Goal: Task Accomplishment & Management: Complete application form

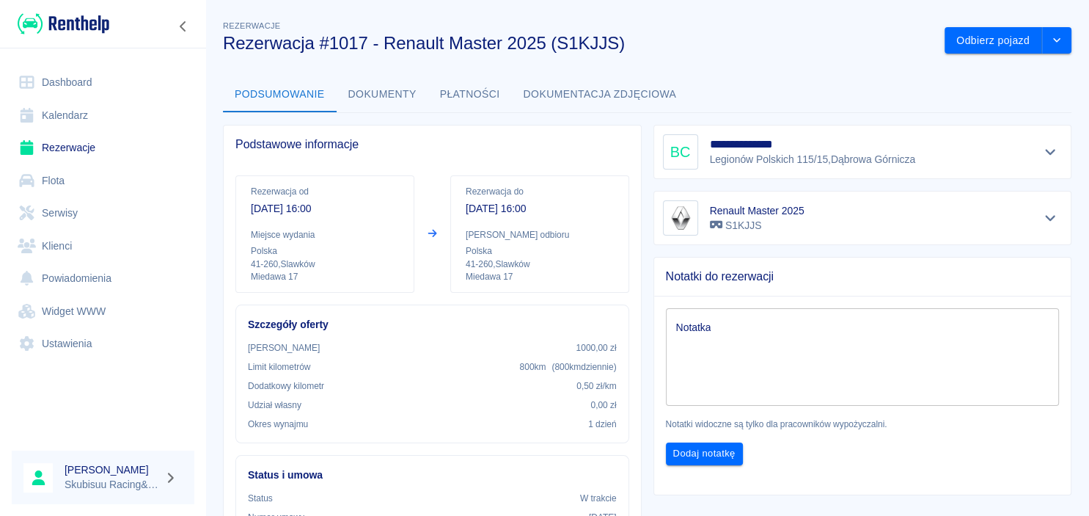
click at [87, 18] on img at bounding box center [64, 24] width 92 height 24
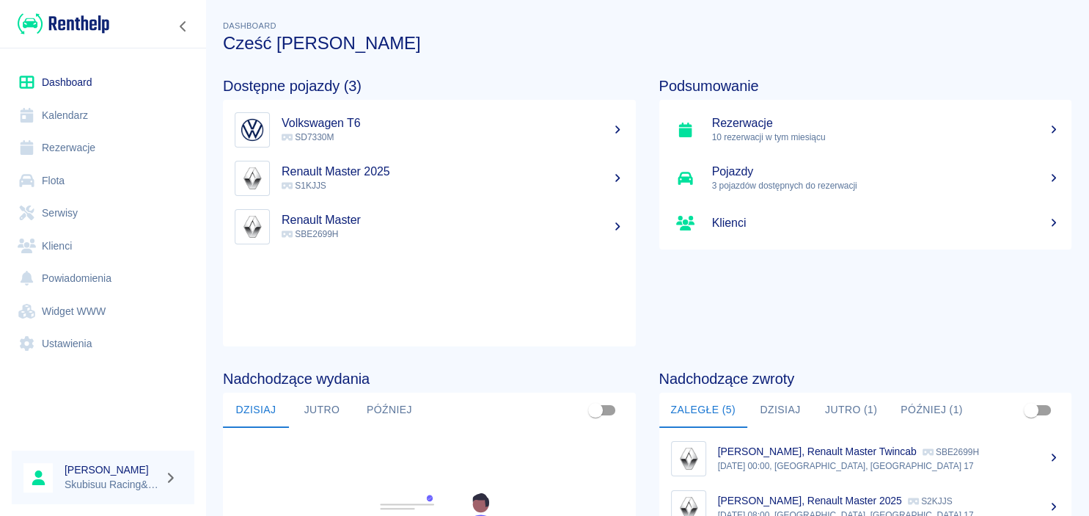
click at [435, 67] on div "Dostępne pojazdy (3) Volkswagen T6 SD7330M Renault Master 2025 S1KJJS Renault M…" at bounding box center [418, 200] width 437 height 293
drag, startPoint x: 646, startPoint y: 65, endPoint x: 814, endPoint y: 308, distance: 295.3
click at [814, 308] on div "Podsumowanie Rezerwacje 10 rezerwacji w tym miesiącu Pojazdy 3 pojazdów dostępn…" at bounding box center [854, 200] width 437 height 293
click at [343, 172] on h5 "Renault Master 2025" at bounding box center [453, 171] width 343 height 15
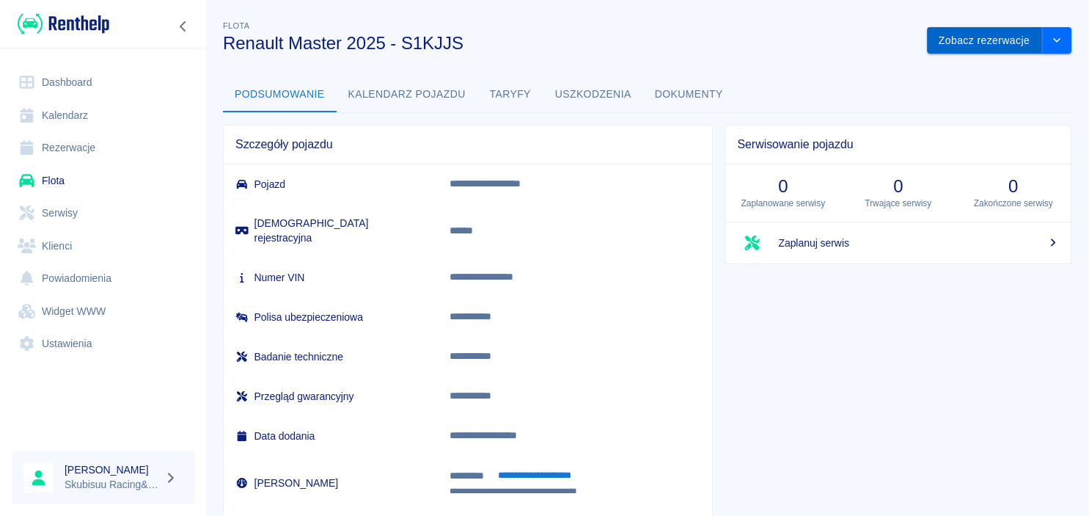
click at [987, 43] on button "Zobacz rezerwacje" at bounding box center [984, 40] width 115 height 27
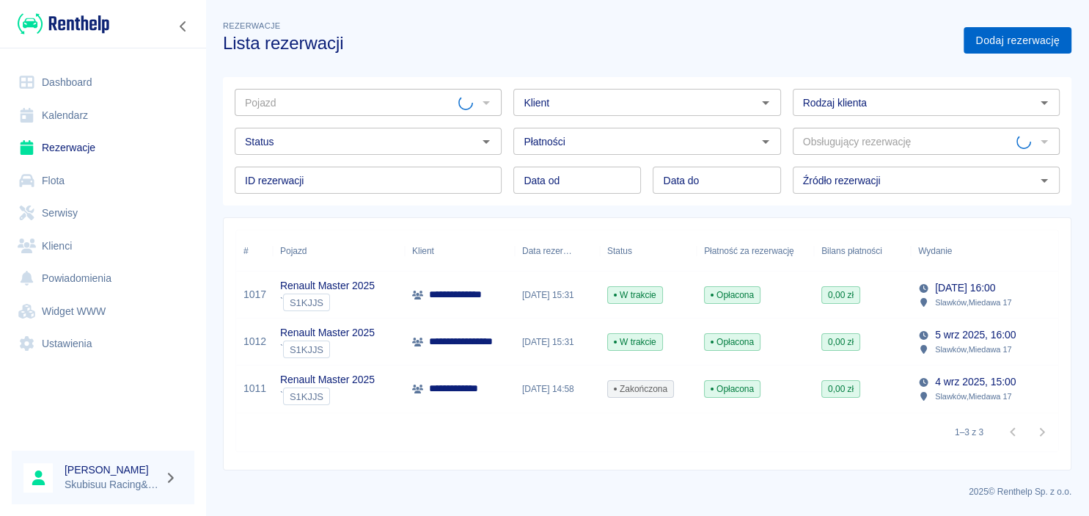
click at [987, 43] on link "Dodaj rezerwację" at bounding box center [1018, 40] width 108 height 27
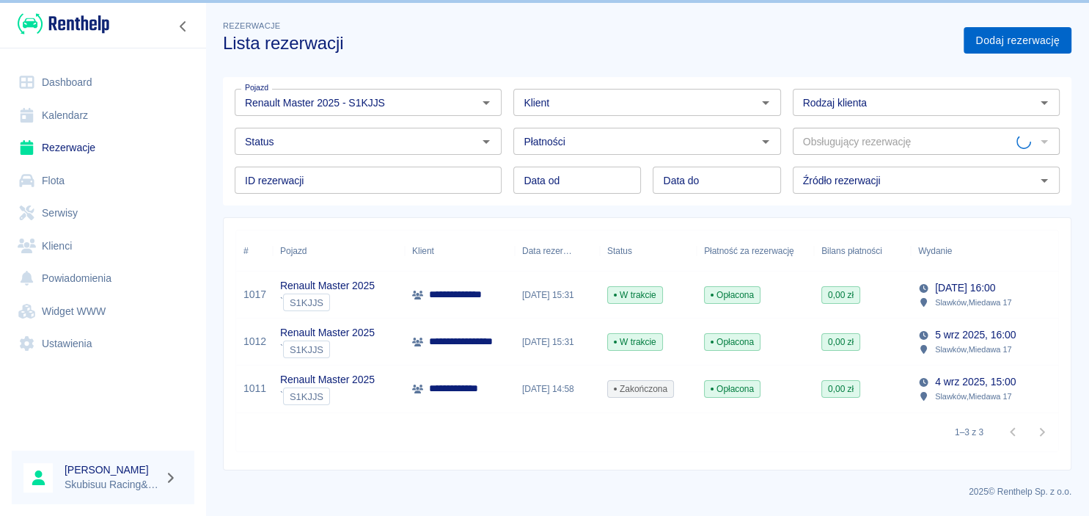
type input "Renault Master 2025 - S1KJJS"
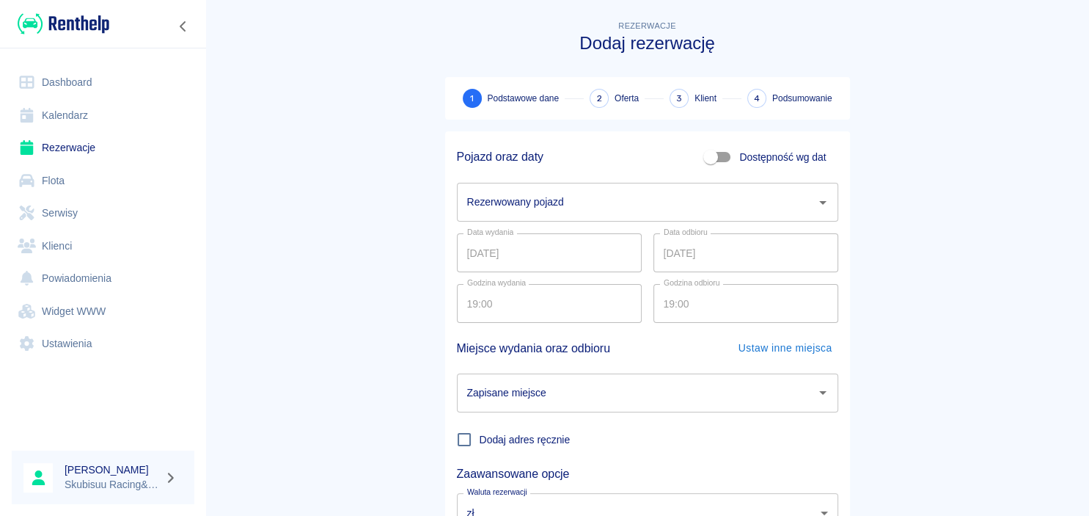
click at [598, 158] on div "Pojazd oraz daty Dostępność wg dat" at bounding box center [641, 151] width 393 height 40
click at [595, 186] on div "Rezerwowany pojazd" at bounding box center [647, 202] width 381 height 39
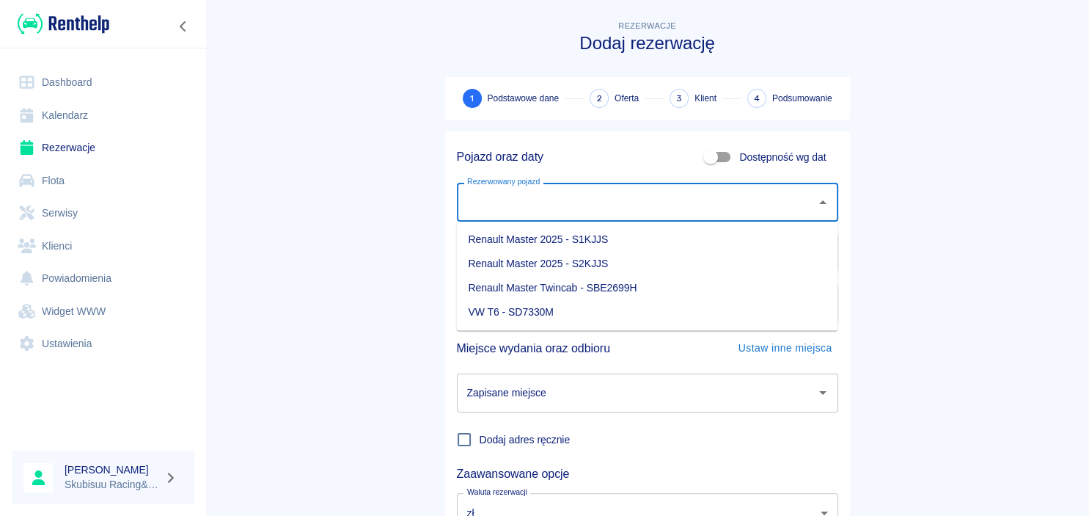
click at [592, 196] on input "Rezerwowany pojazd" at bounding box center [637, 202] width 346 height 26
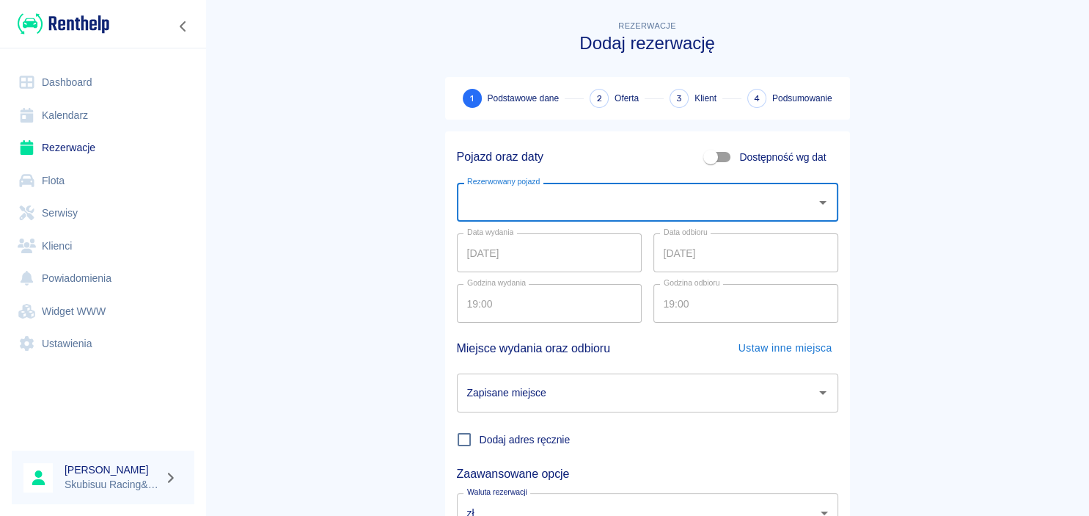
click at [588, 207] on input "Rezerwowany pojazd" at bounding box center [637, 202] width 346 height 26
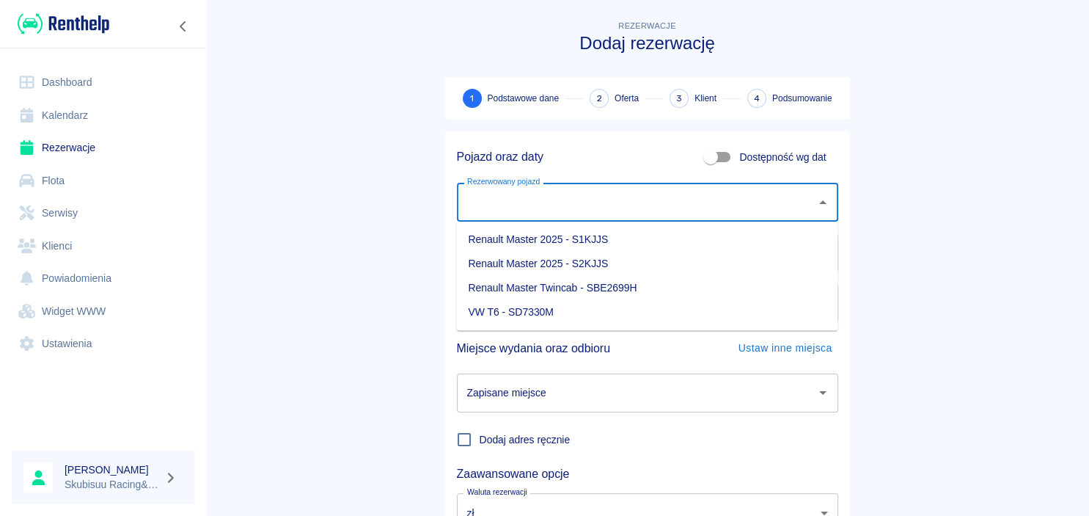
click at [580, 245] on li "Renault Master 2025 - S1KJJS" at bounding box center [646, 239] width 381 height 24
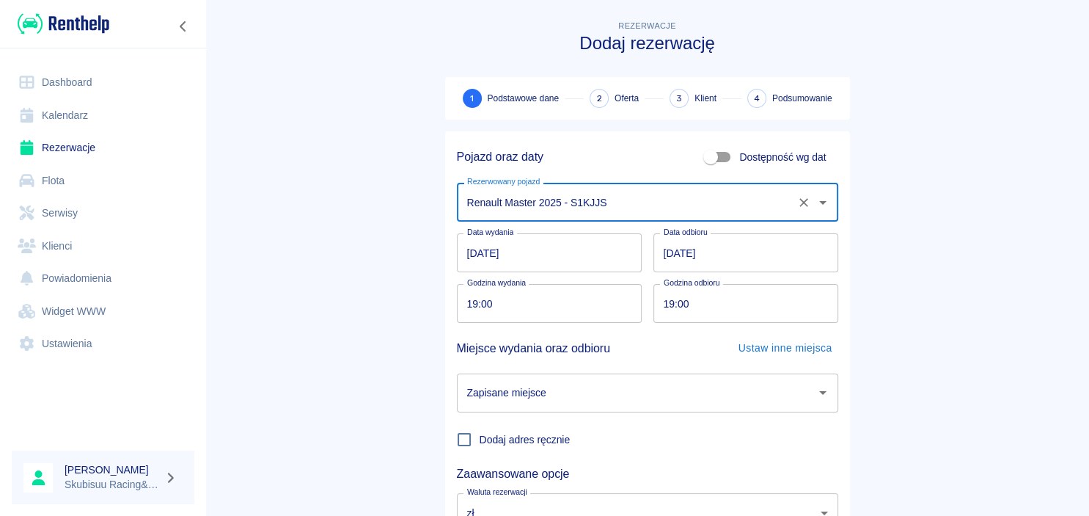
type input "Renault Master 2025 - S1KJJS"
click at [478, 254] on input "[DATE]" at bounding box center [549, 252] width 185 height 39
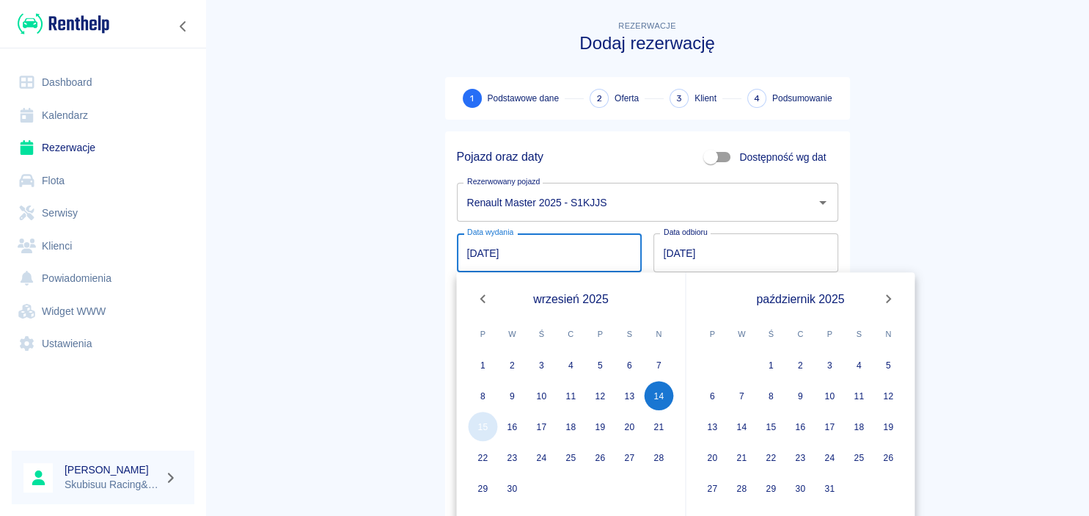
click at [489, 426] on button "15" at bounding box center [483, 426] width 29 height 29
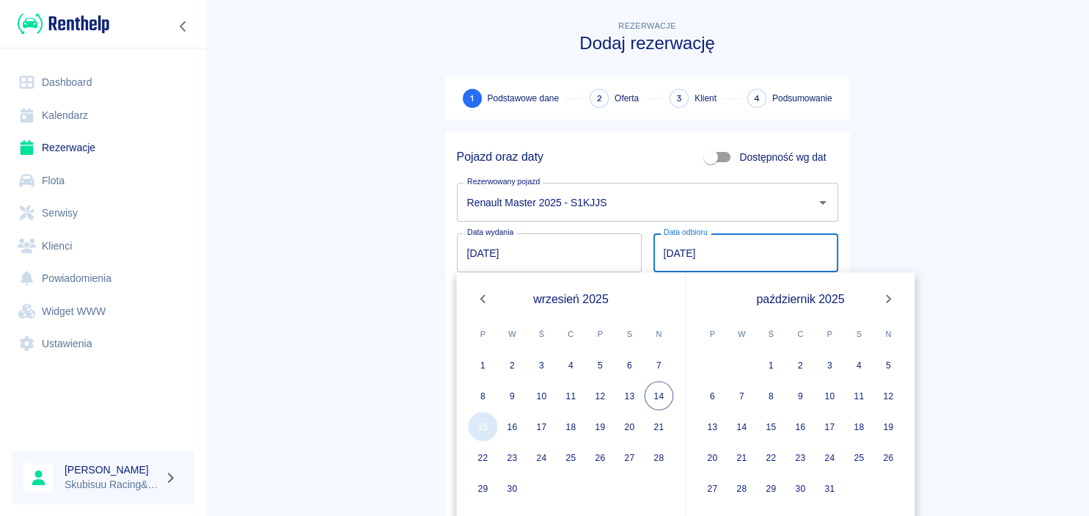
type input "[DATE]"
click at [393, 336] on main "Rezerwacje Dodaj rezerwację 1 Podstawowe dane 2 Oferta 3 Klient 4 Podsumowanie …" at bounding box center [647, 306] width 884 height 577
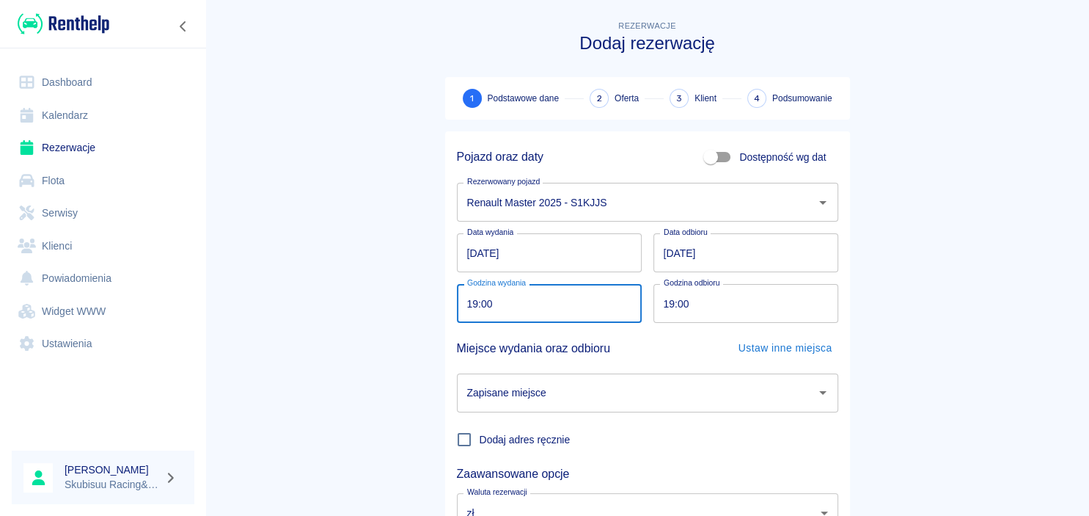
drag, startPoint x: 477, startPoint y: 304, endPoint x: 430, endPoint y: 306, distance: 47.0
click at [457, 306] on input "19:00" at bounding box center [544, 303] width 175 height 39
drag, startPoint x: 508, startPoint y: 306, endPoint x: 456, endPoint y: 314, distance: 52.7
click at [457, 314] on input "19:00" at bounding box center [544, 303] width 175 height 39
type input "06:30"
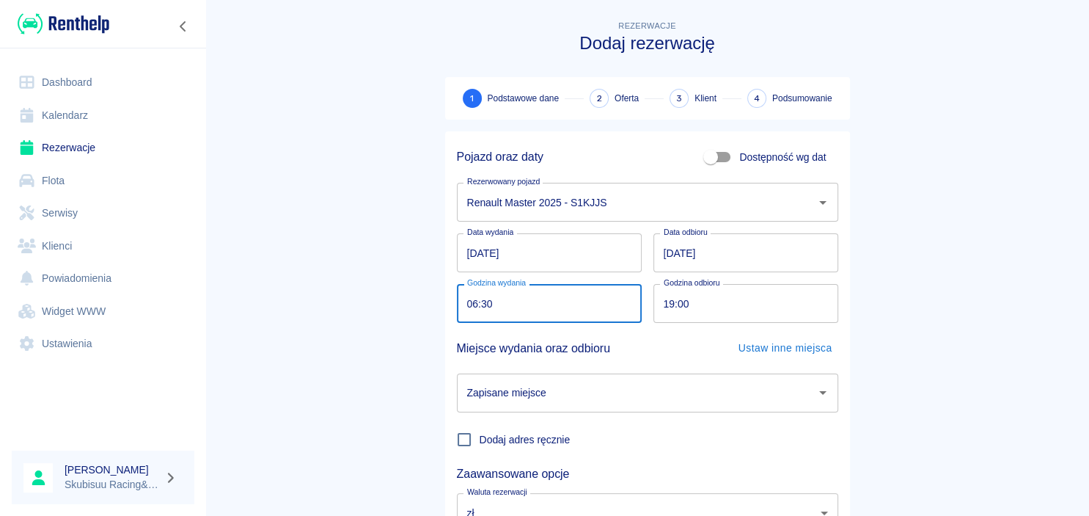
click at [916, 305] on main "Rezerwacje Dodaj rezerwację 1 Podstawowe dane 2 Oferta 3 Klient 4 Podsumowanie …" at bounding box center [647, 306] width 884 height 577
click at [675, 251] on input "[DATE]" at bounding box center [746, 252] width 185 height 39
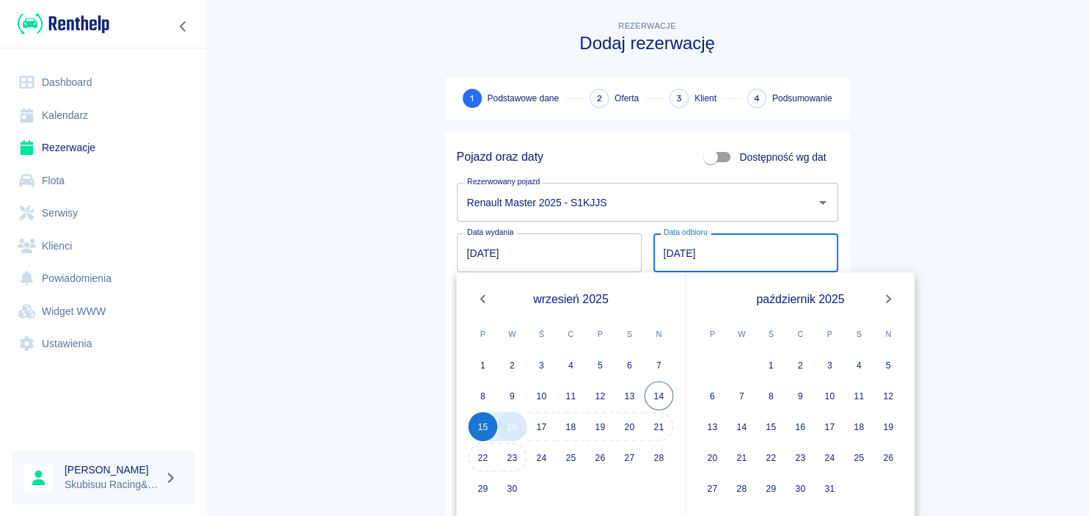
type input "[DATE]"
click at [502, 419] on button "16" at bounding box center [512, 426] width 29 height 29
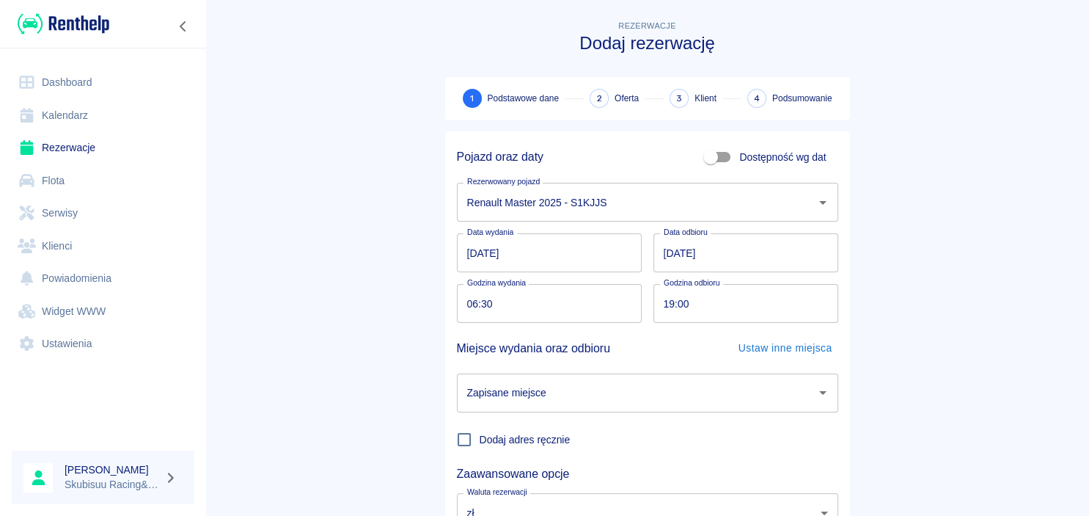
click at [687, 303] on input "19:00" at bounding box center [741, 303] width 175 height 39
type input "06:30"
click at [401, 354] on main "Rezerwacje Dodaj rezerwację 1 Podstawowe dane 2 Oferta 3 Klient 4 Podsumowanie …" at bounding box center [647, 306] width 884 height 577
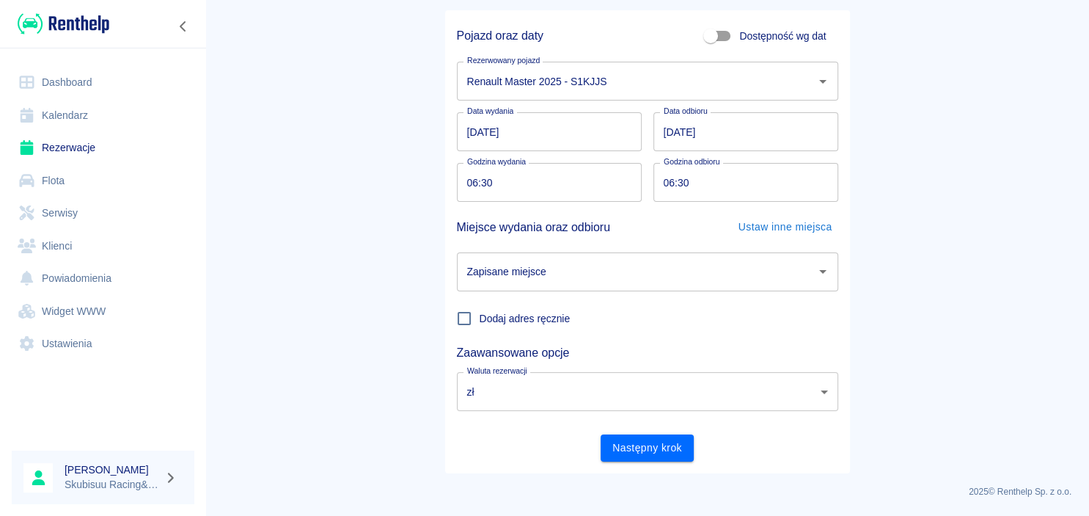
click at [556, 268] on input "Zapisane miejsce" at bounding box center [637, 272] width 346 height 26
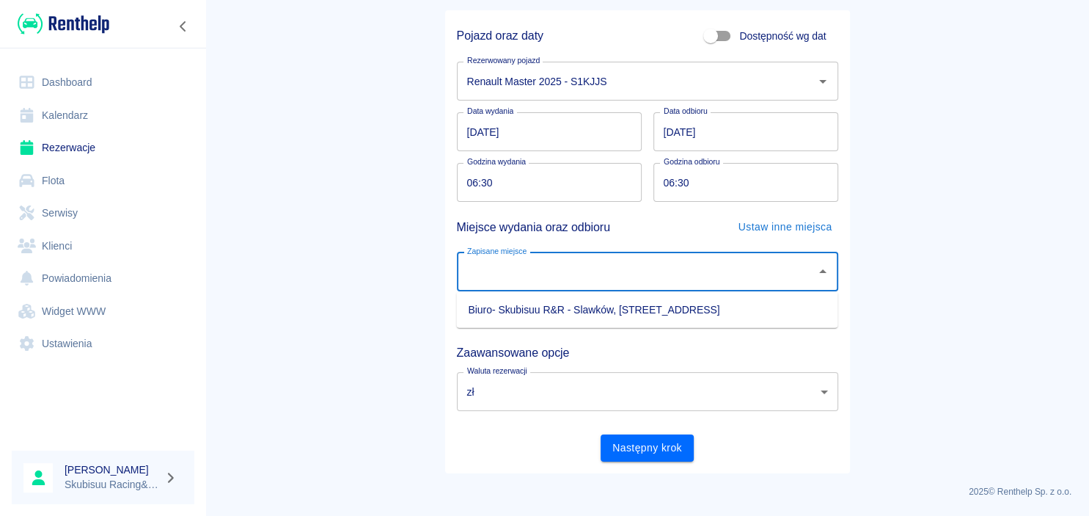
click at [551, 320] on li "Biuro- Skubisuu R&R - Slawków, [STREET_ADDRESS]" at bounding box center [646, 310] width 381 height 24
type input "Biuro- Skubisuu R&R - Slawków, [STREET_ADDRESS]"
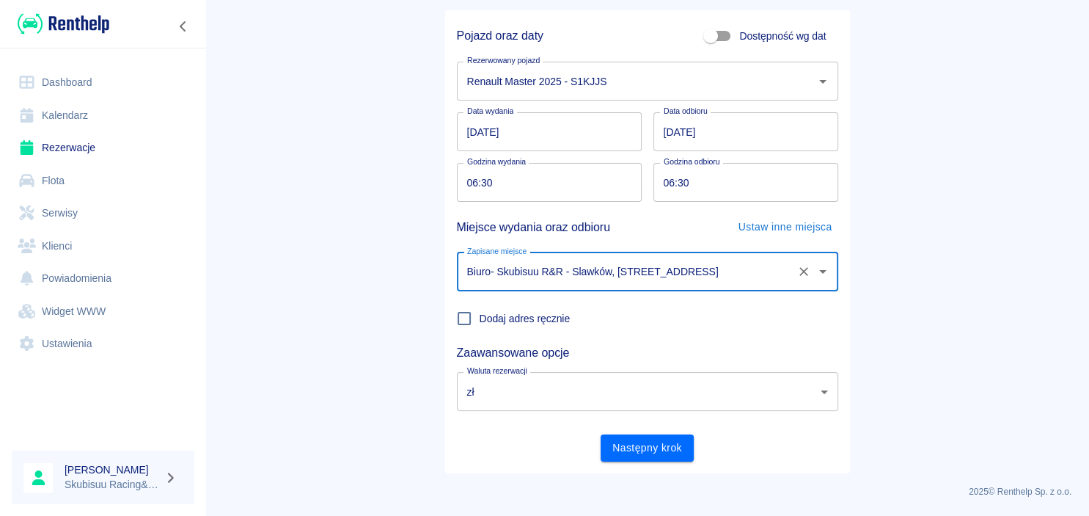
click at [550, 315] on span "Dodaj adres ręcznie" at bounding box center [525, 318] width 91 height 15
click at [480, 315] on input "Dodaj adres ręcznie" at bounding box center [464, 318] width 31 height 31
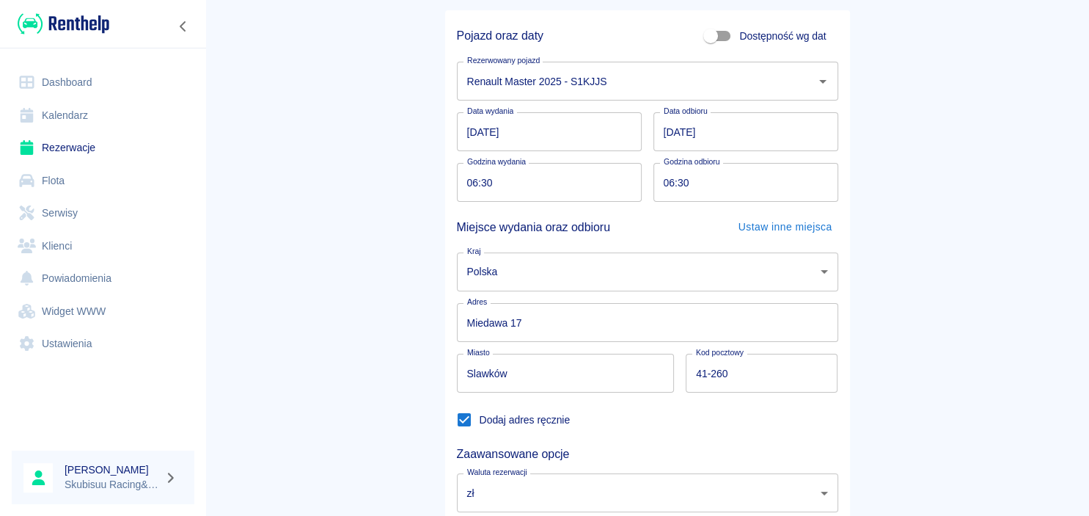
click at [467, 417] on input "Dodaj adres ręcznie" at bounding box center [464, 419] width 31 height 31
checkbox input "false"
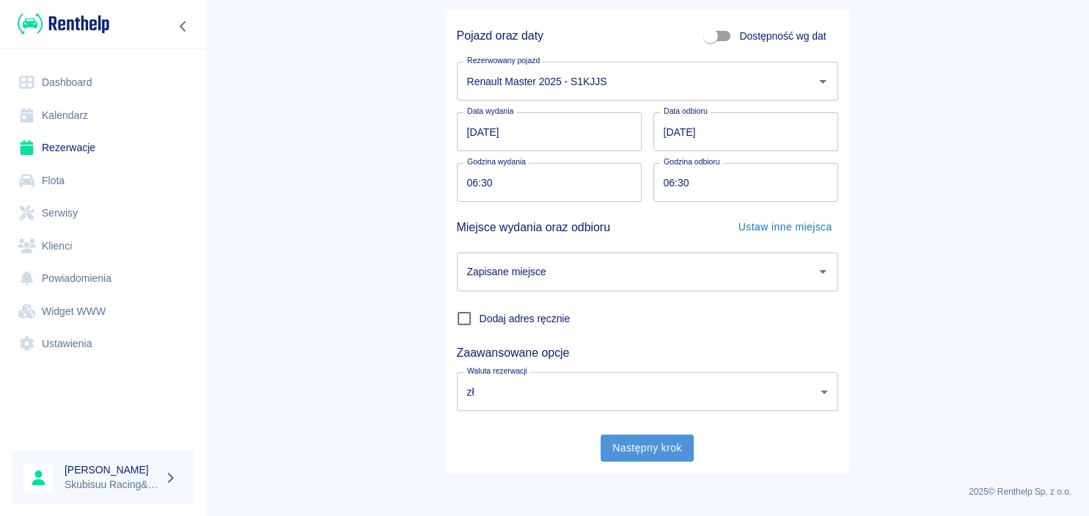
click at [671, 448] on button "Następny krok" at bounding box center [647, 447] width 93 height 27
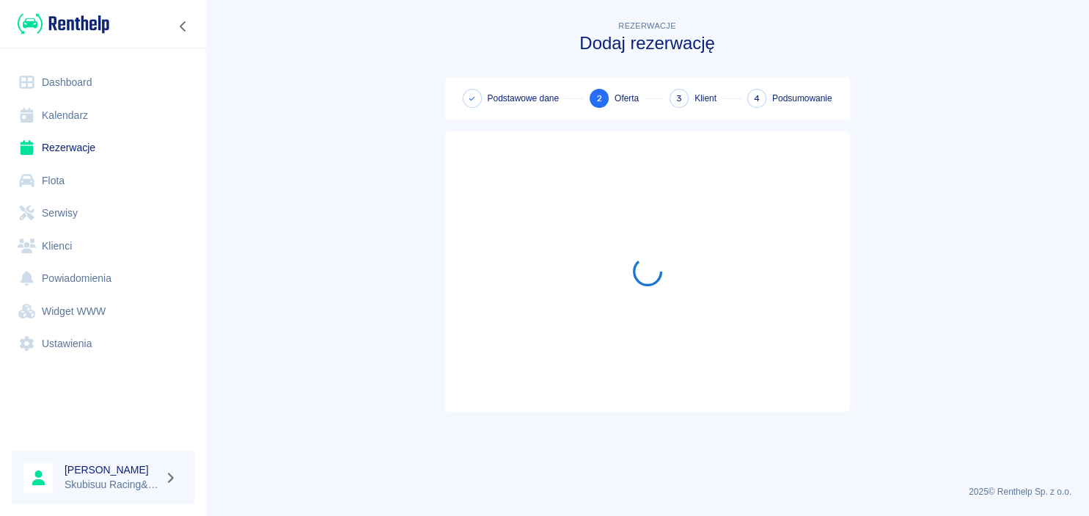
scroll to position [0, 0]
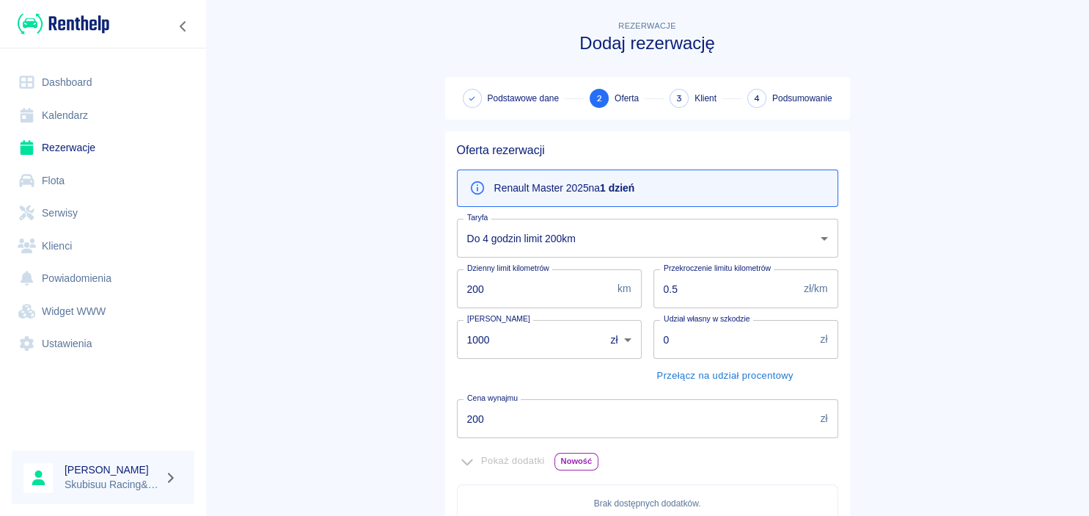
click at [591, 228] on body "Używamy plików Cookies, by zapewnić Ci najlepsze możliwe doświadczenie. Aby dow…" at bounding box center [544, 258] width 1089 height 516
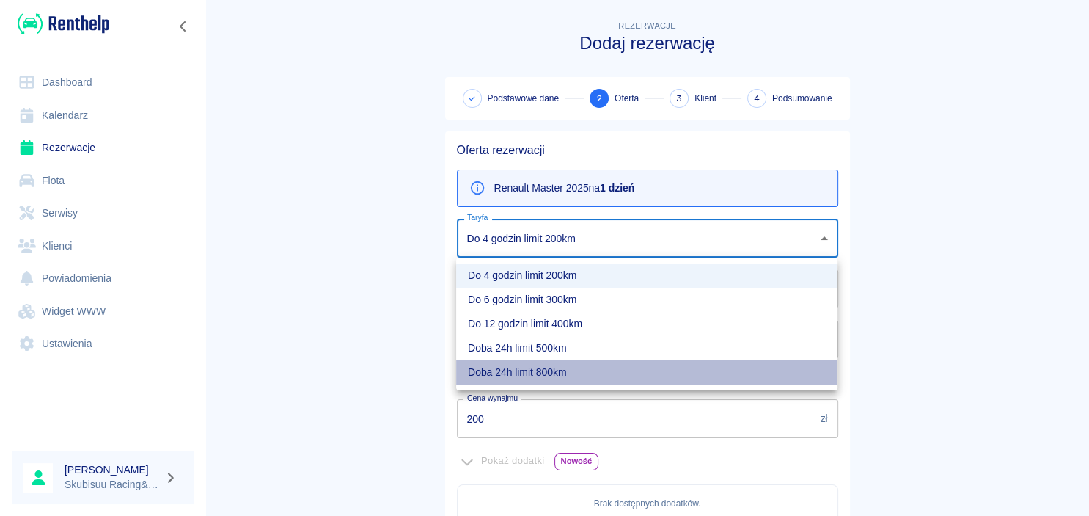
click at [533, 376] on li "Doba 24h limit 800km" at bounding box center [646, 372] width 381 height 24
type input "55cd227e-f8bb-4b6b-80ce-e49436dfa3d5"
type input "800"
type input "400"
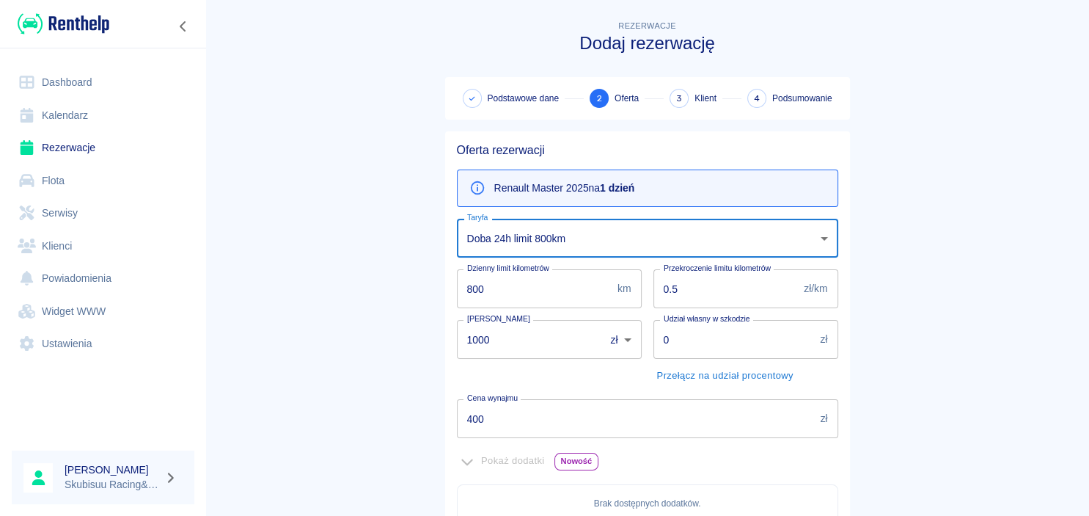
click at [348, 344] on main "Rezerwacje Dodaj rezerwację Podstawowe dane 2 Oferta 3 Klient 4 Podsumowanie Of…" at bounding box center [647, 411] width 884 height 787
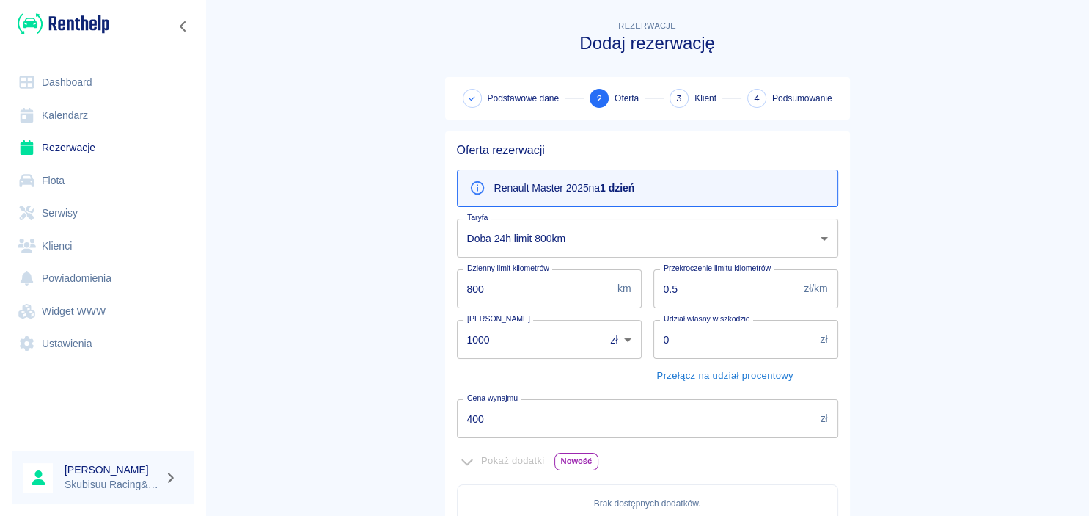
scroll to position [330, 0]
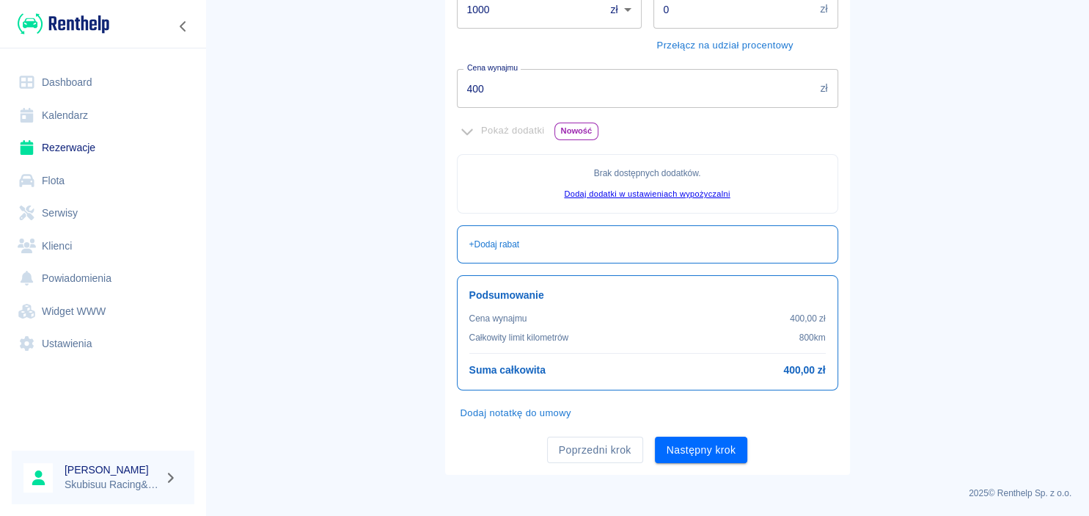
click at [712, 465] on div "Oferta rezerwacji Renault Master 2025 na 1 dzień Taryfa Doba 24h limit 800km 55…" at bounding box center [647, 137] width 405 height 673
click at [715, 454] on button "Następny krok" at bounding box center [701, 450] width 93 height 27
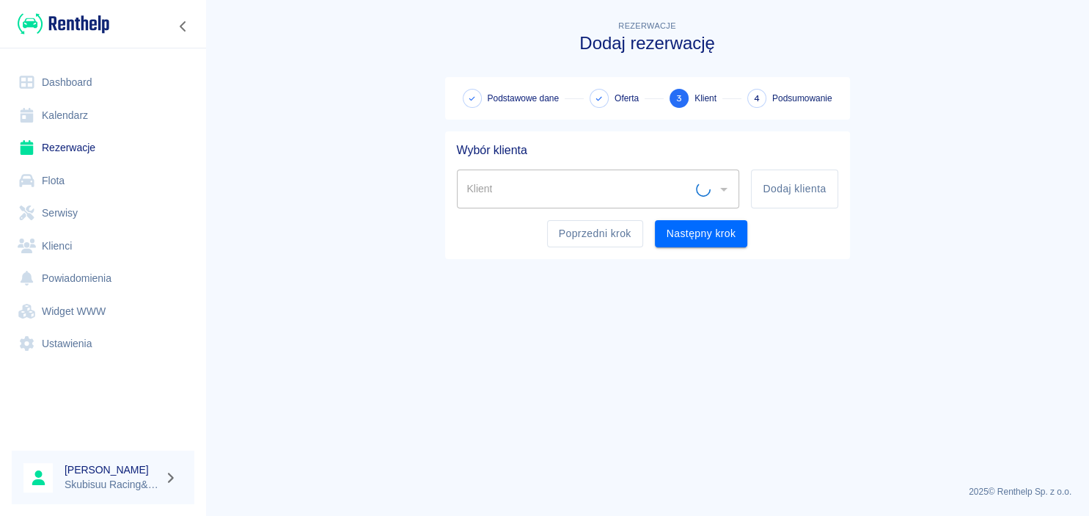
scroll to position [0, 0]
click at [791, 186] on button "Dodaj klienta" at bounding box center [794, 188] width 87 height 39
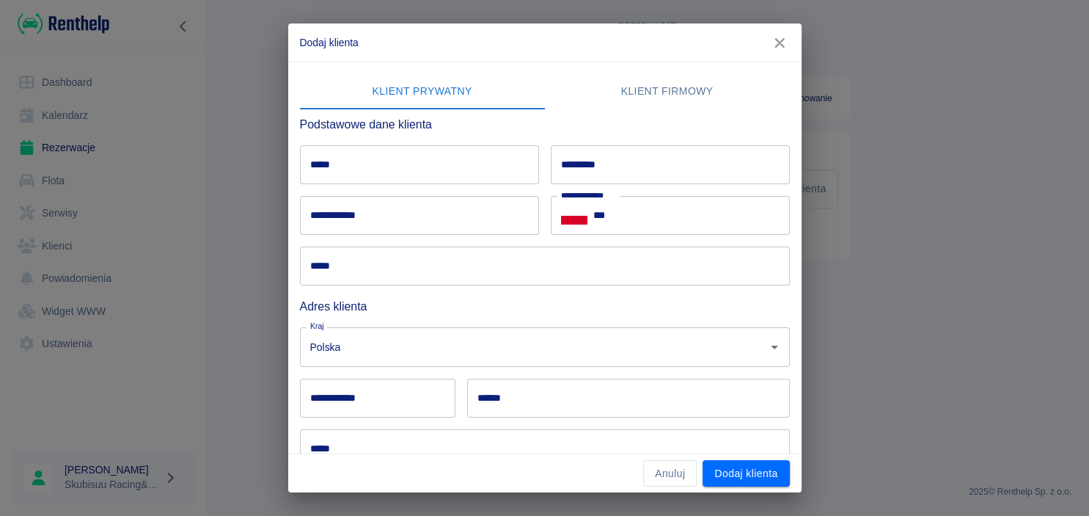
click at [412, 147] on input "*****" at bounding box center [419, 164] width 239 height 39
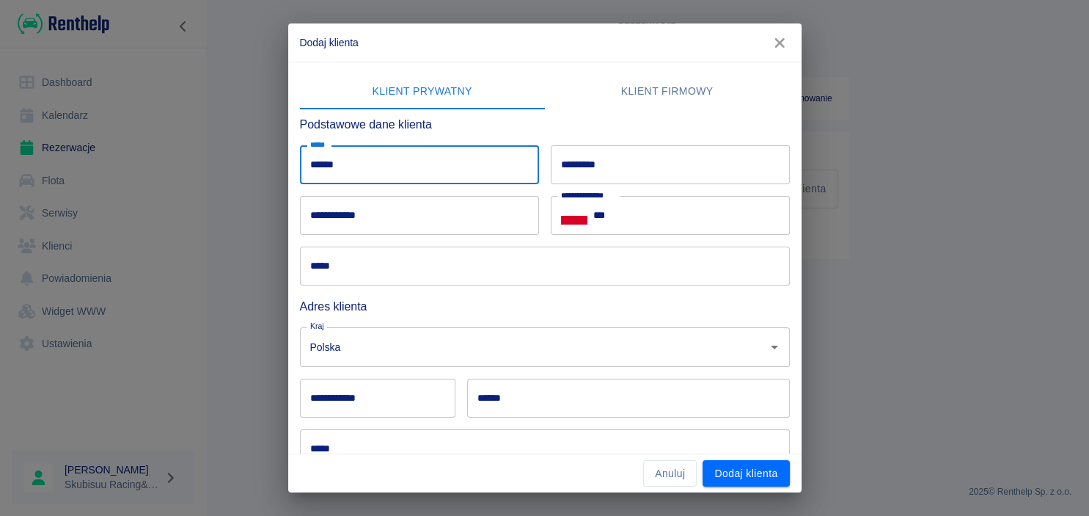
type input "******"
click at [715, 172] on input "*********" at bounding box center [670, 164] width 239 height 39
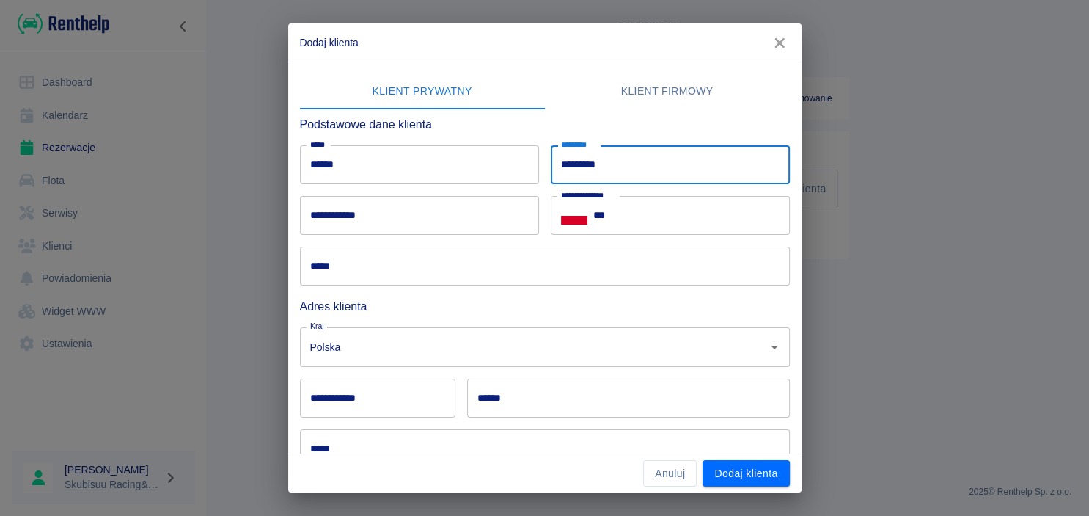
type input "*********"
click at [425, 216] on input "**********" at bounding box center [419, 215] width 239 height 39
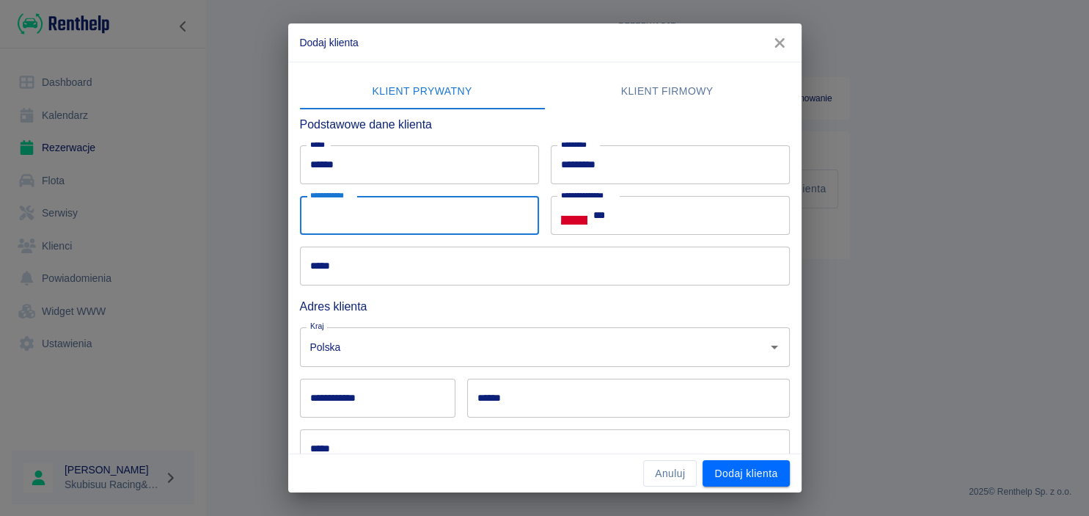
click at [605, 214] on input "***" at bounding box center [692, 215] width 197 height 39
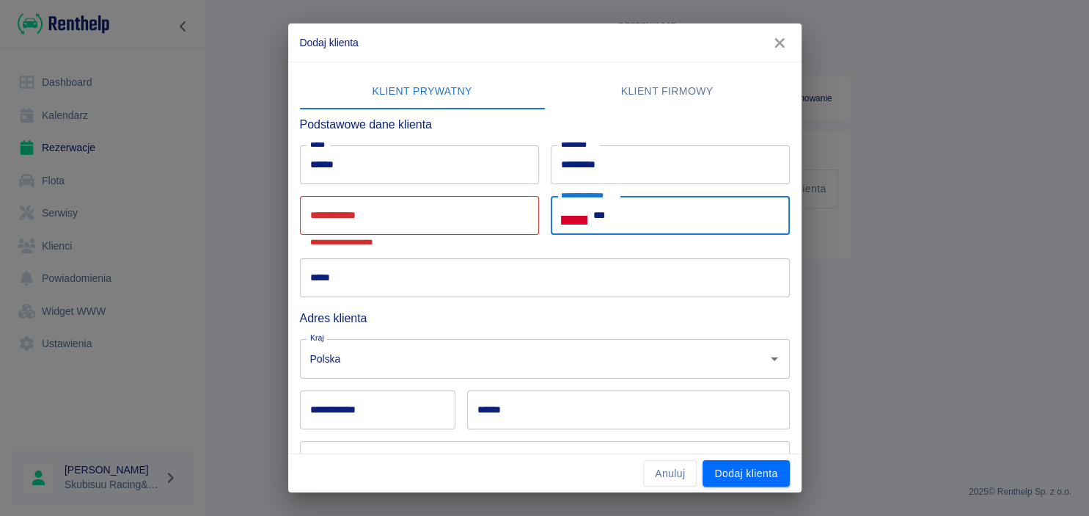
click at [653, 219] on input "***" at bounding box center [692, 215] width 197 height 39
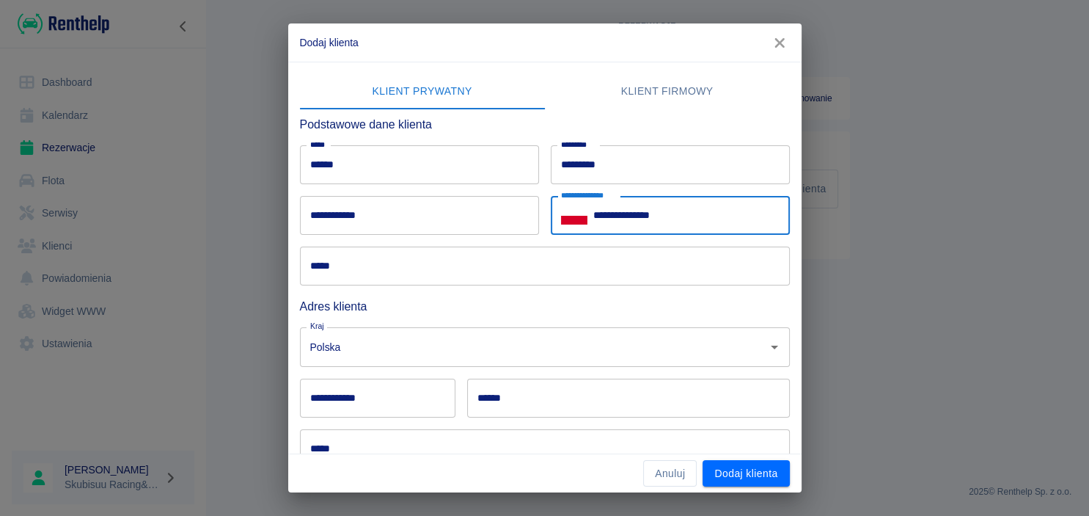
type input "**********"
click at [641, 122] on h6 "Podstawowe dane klienta" at bounding box center [545, 124] width 490 height 18
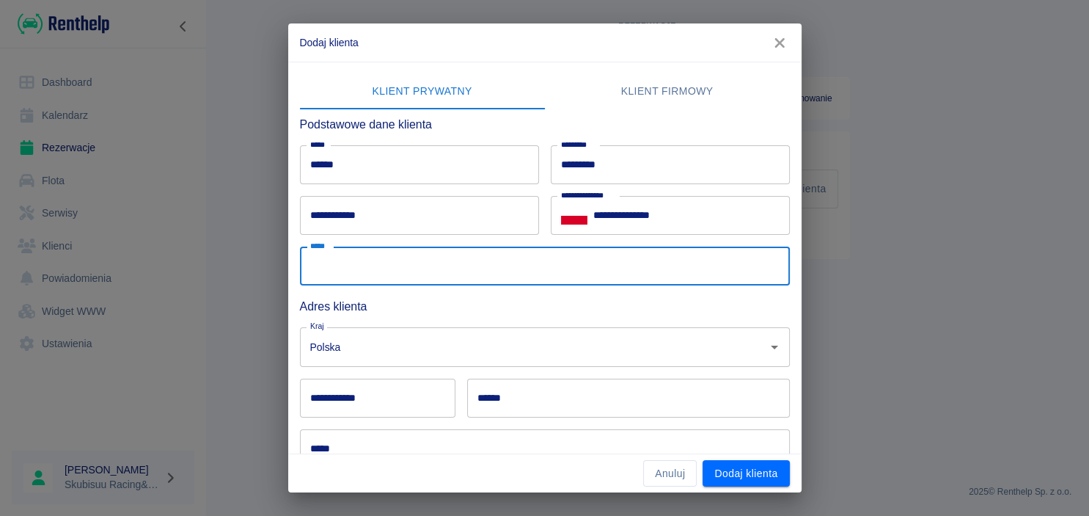
click at [497, 270] on input "*****" at bounding box center [545, 265] width 490 height 39
type input "**********"
click at [427, 395] on input "**********" at bounding box center [378, 398] width 156 height 39
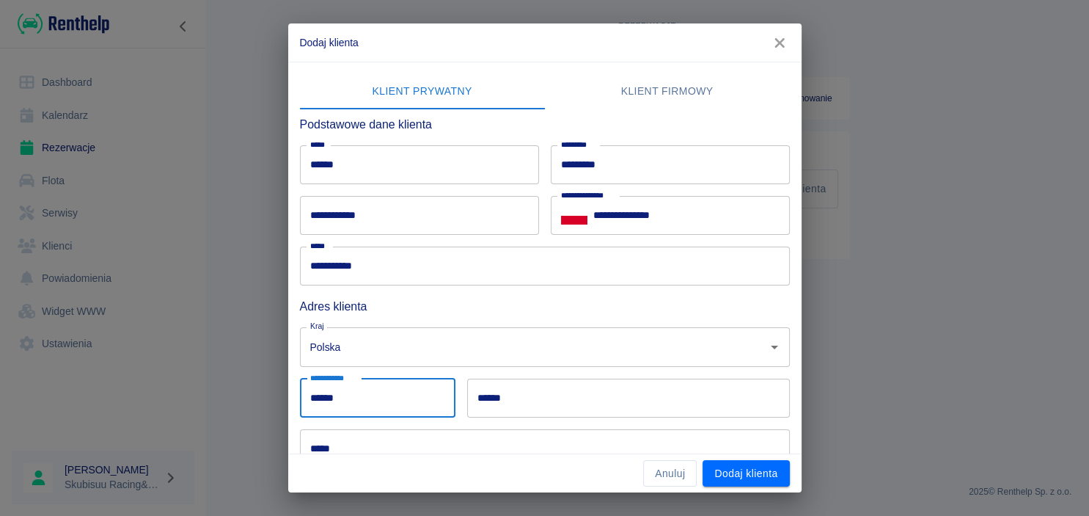
type input "******"
click at [671, 412] on input "******" at bounding box center [628, 398] width 323 height 39
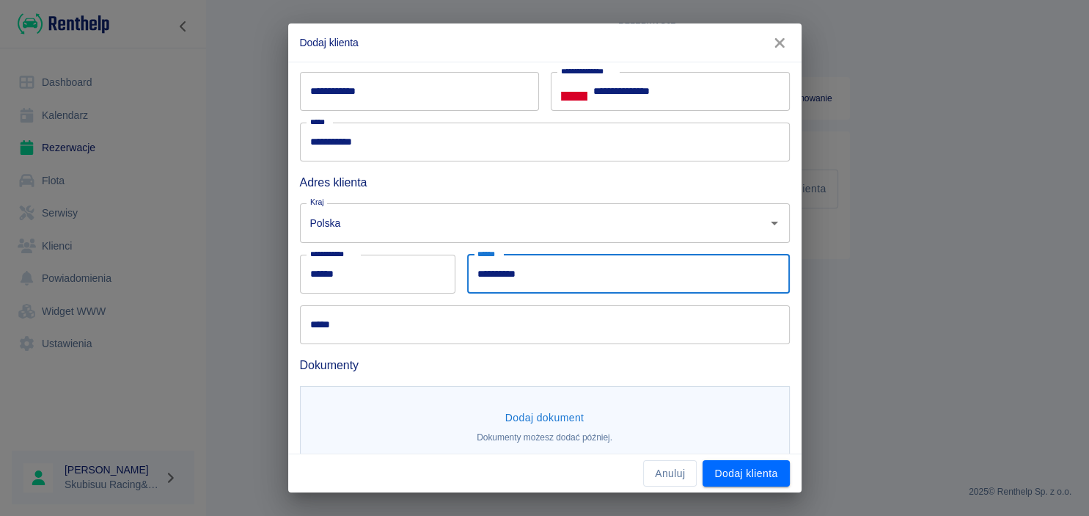
scroll to position [141, 0]
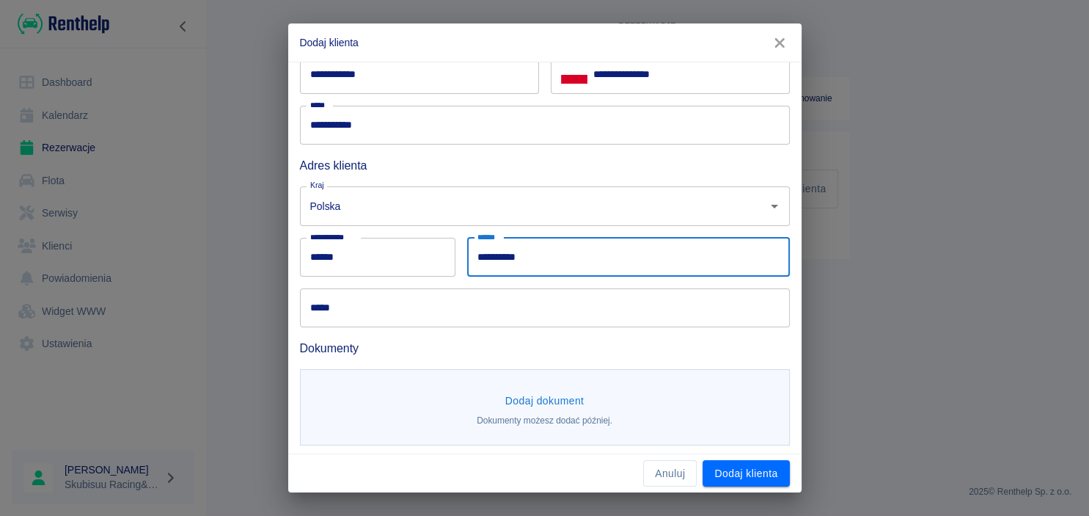
type input "**********"
click at [379, 326] on input "*****" at bounding box center [545, 307] width 490 height 39
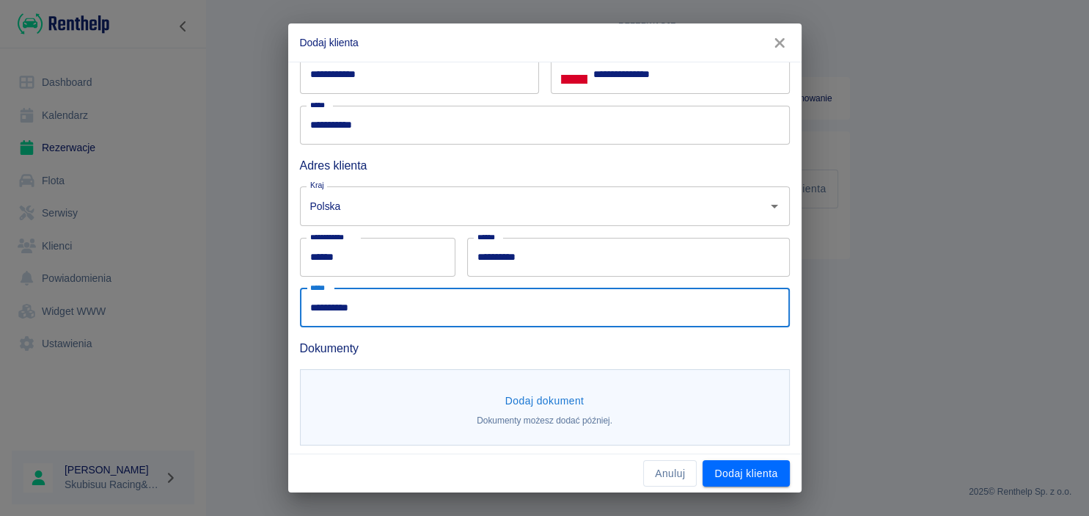
type input "**********"
click at [713, 339] on h6 "Dokumenty" at bounding box center [545, 348] width 490 height 18
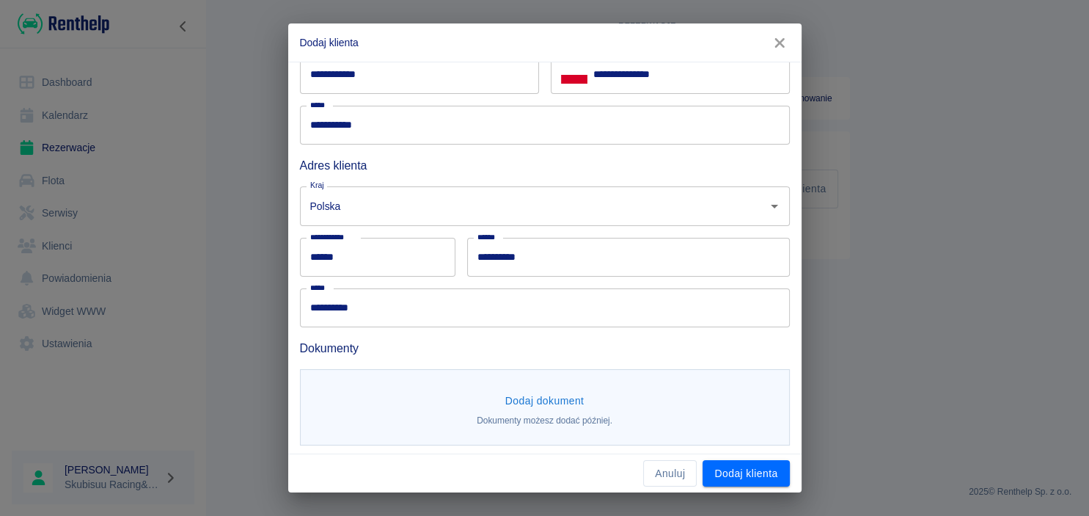
scroll to position [145, 0]
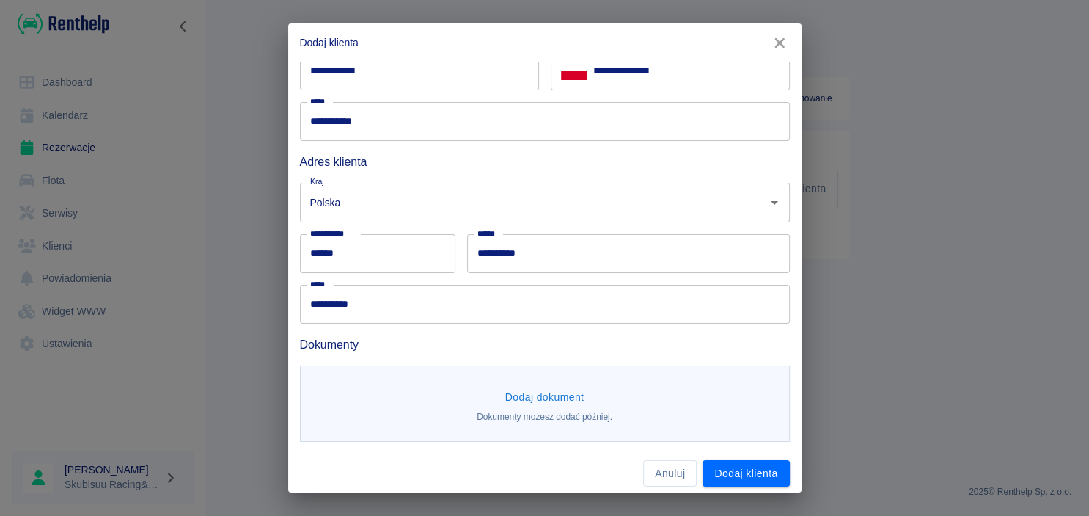
click at [578, 398] on button "Dodaj dokument" at bounding box center [545, 397] width 91 height 27
click at [527, 409] on body "**********" at bounding box center [544, 258] width 1089 height 516
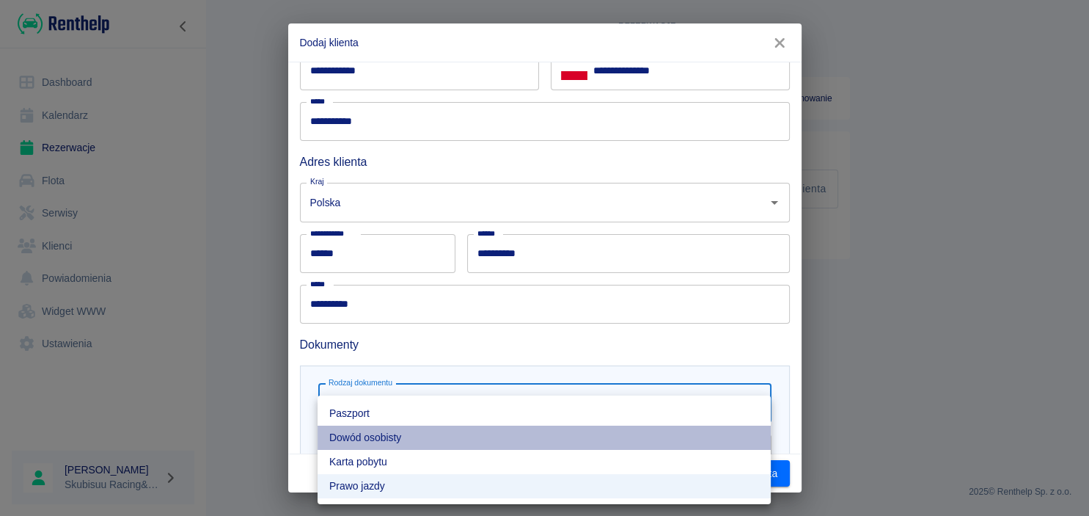
click at [470, 436] on li "Dowód osobisty" at bounding box center [544, 438] width 453 height 24
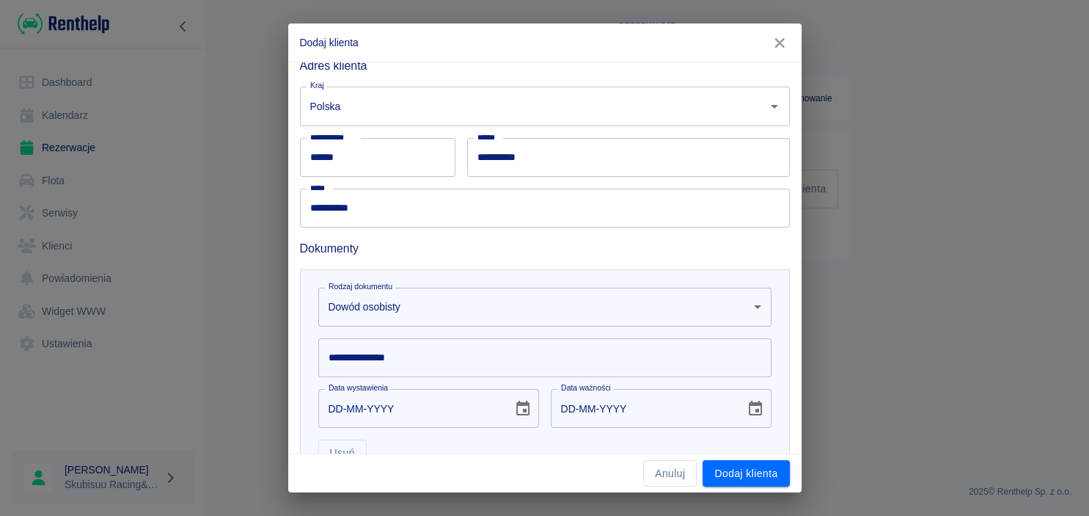
scroll to position [356, 0]
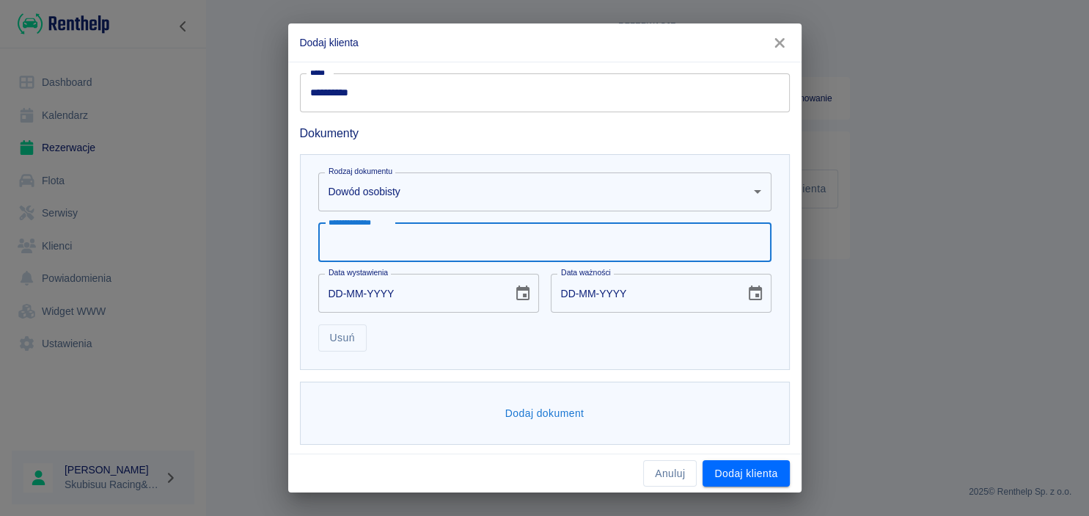
click at [373, 242] on input "**********" at bounding box center [544, 242] width 453 height 39
type input "*********"
click at [337, 290] on input "DD-MM-YYYY" at bounding box center [410, 293] width 184 height 39
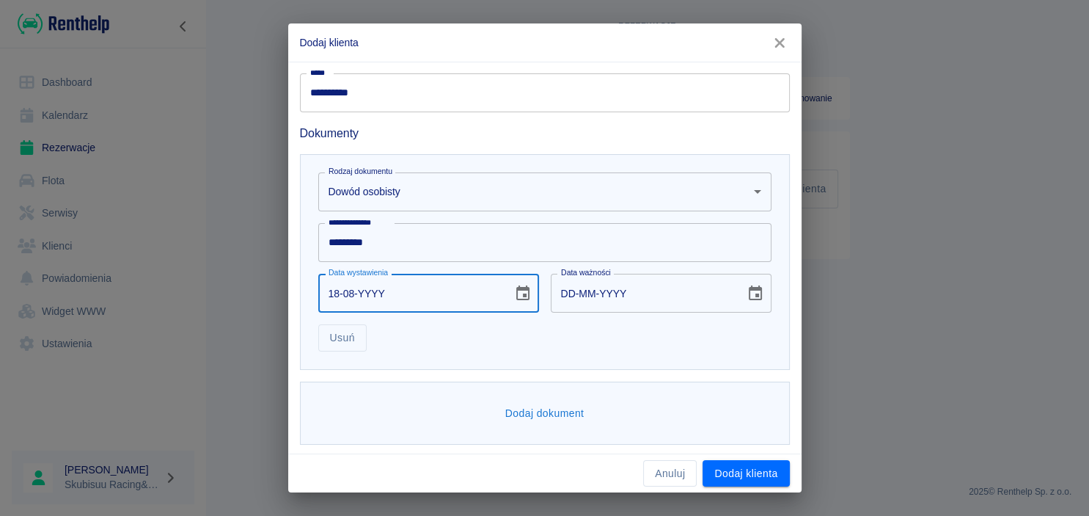
type input "18-08-0002"
type input "18-08-0012"
type input "18-08-0020"
type input "18-08-0030"
type input "[DATE]"
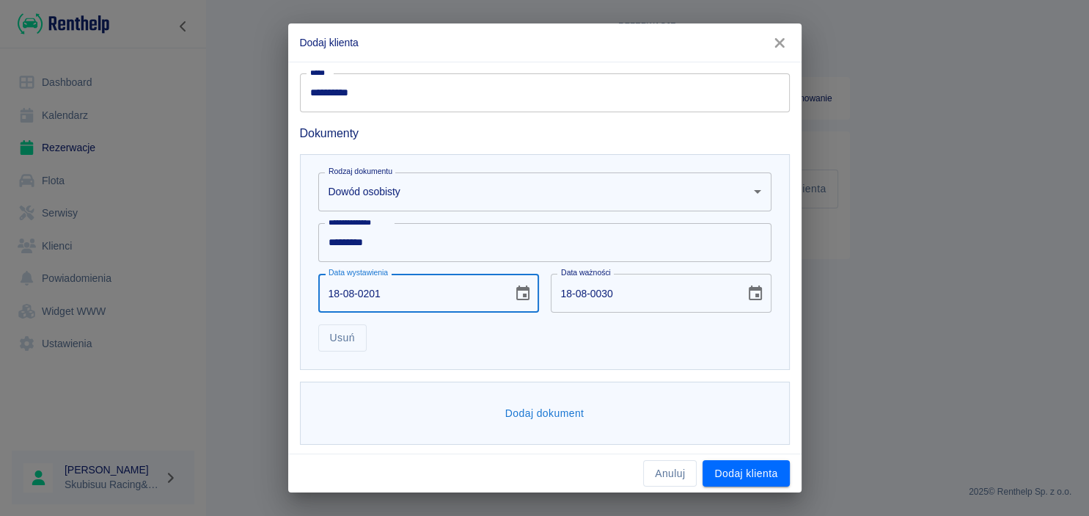
type input "[DATE]"
click at [584, 413] on button "Dodaj dokument" at bounding box center [545, 411] width 91 height 27
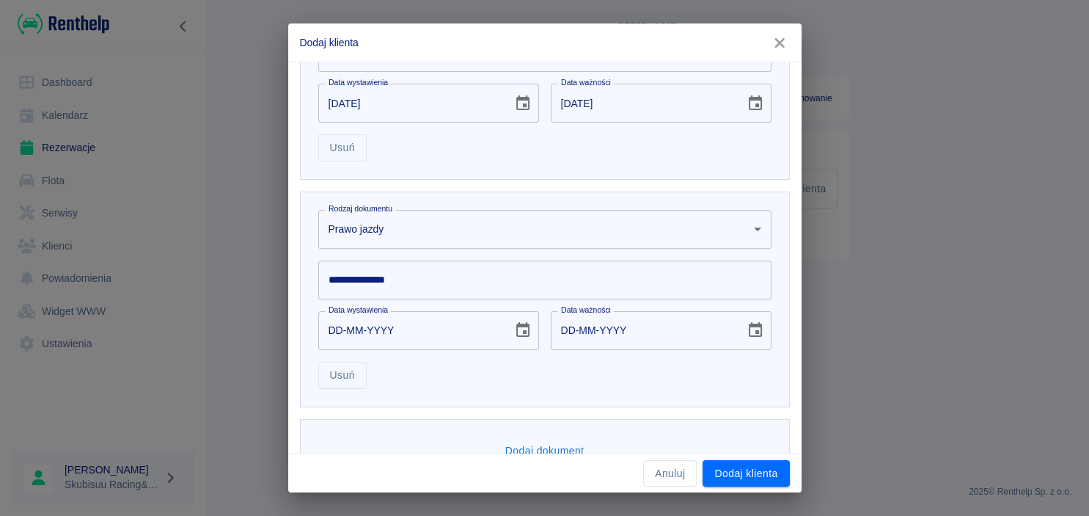
scroll to position [585, 0]
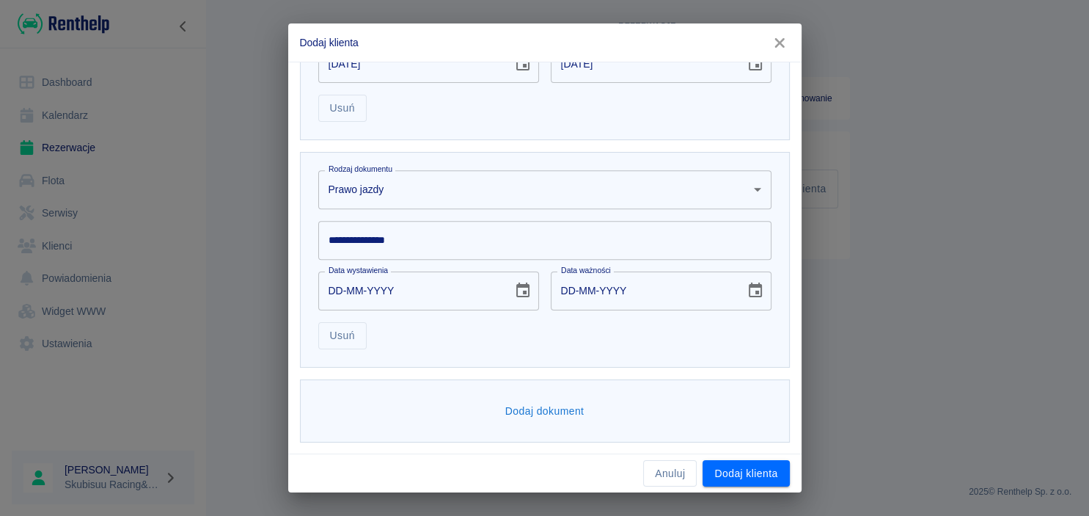
click at [373, 257] on input "**********" at bounding box center [544, 240] width 453 height 39
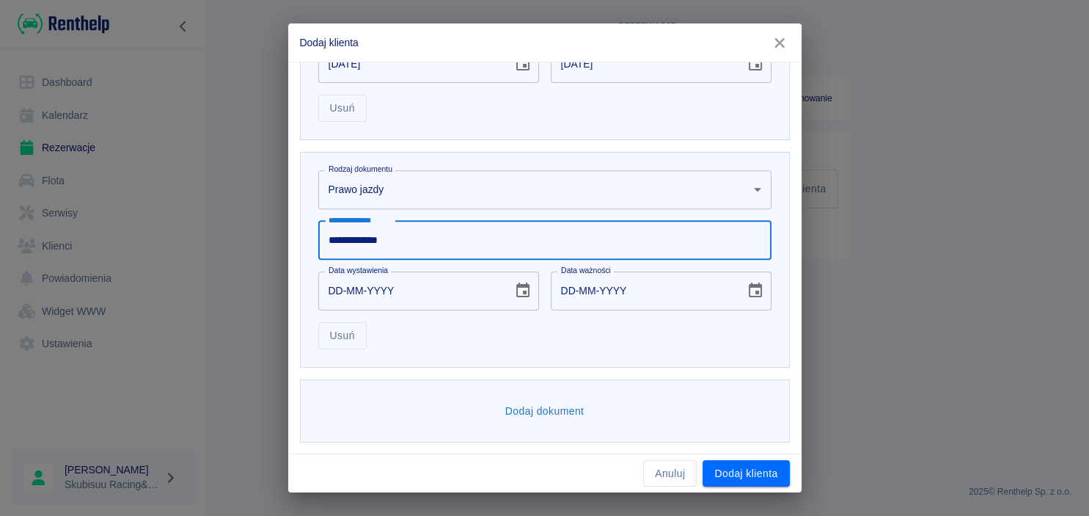
type input "**********"
click at [332, 293] on input "DD-MM-YYYY" at bounding box center [410, 290] width 184 height 39
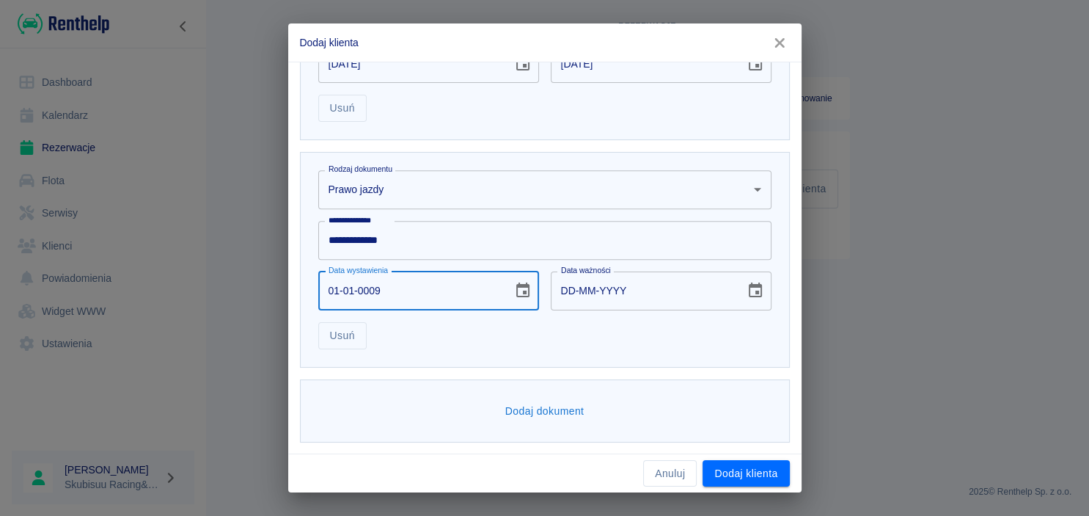
type input "01-01-0099"
type input "01-01-0109"
type input "01-01-0999"
type input "[DATE]"
type input "01-01-9991"
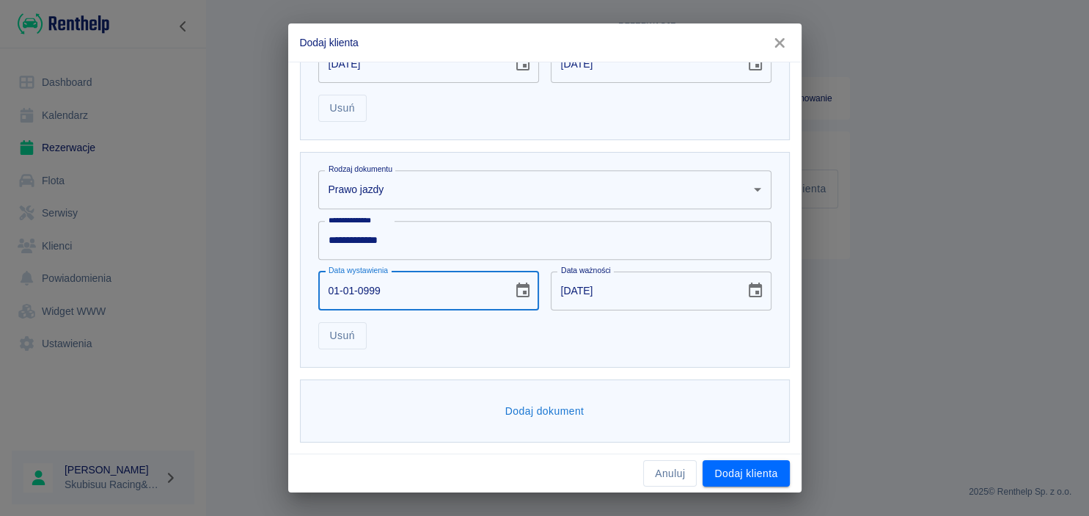
type input "[PHONE_NUMBER]"
type input "01-01-0001"
type input "01-01-0011"
type input "01-01-0199"
type input "01-01-0209"
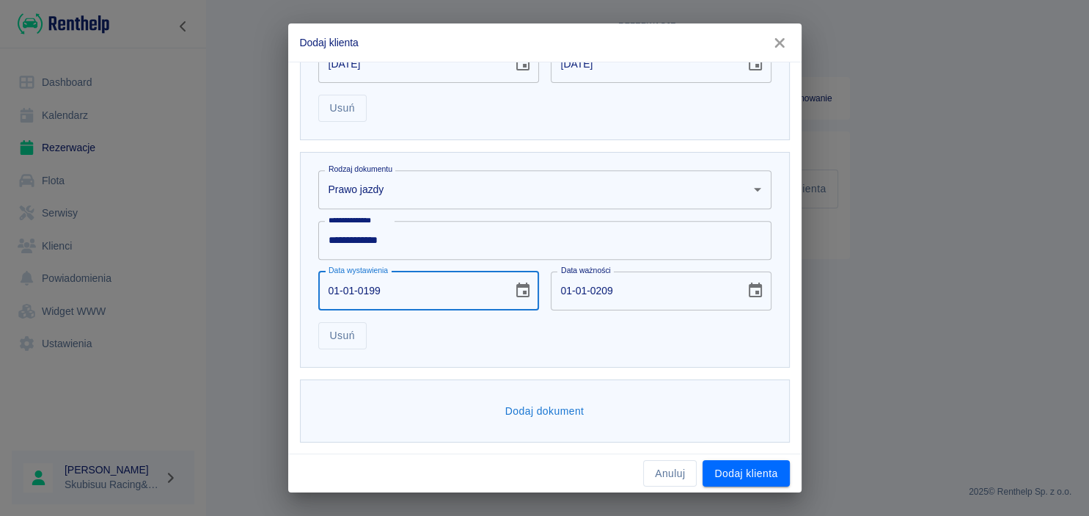
type input "[DATE]"
click at [618, 285] on input "[DATE]" at bounding box center [643, 290] width 184 height 39
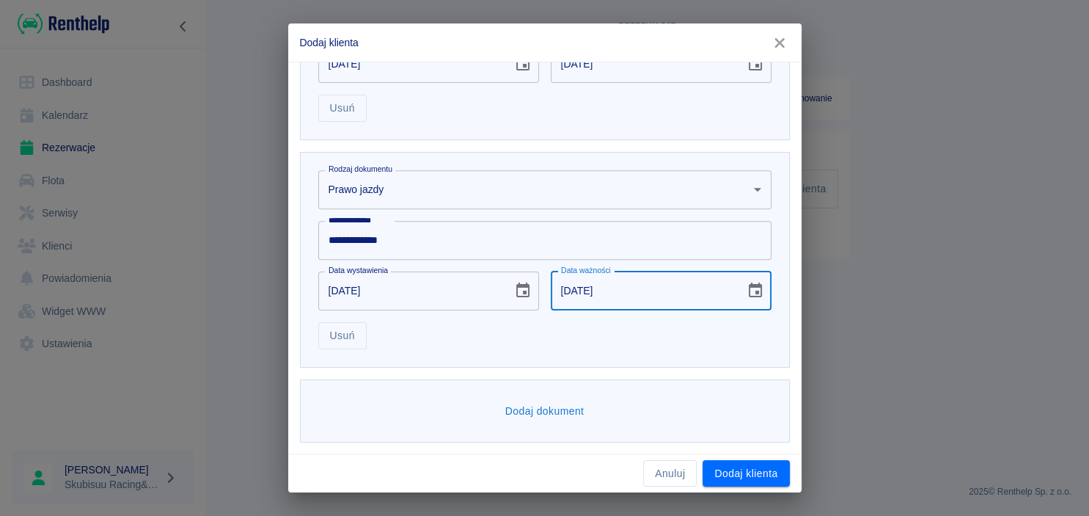
click at [605, 292] on input "[DATE]" at bounding box center [643, 290] width 184 height 39
type input "[DATE]"
click at [747, 105] on div "Usuń" at bounding box center [539, 102] width 465 height 39
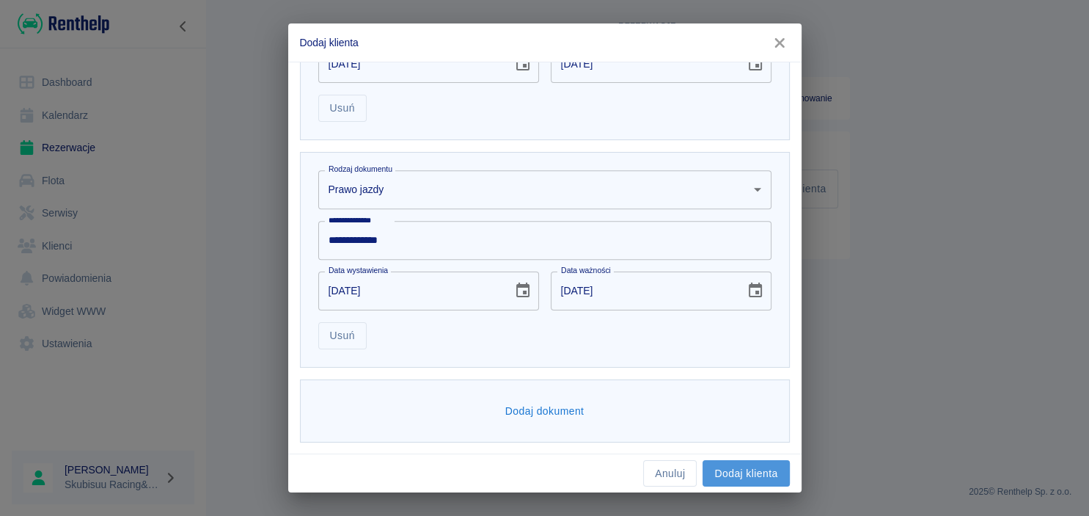
click at [752, 475] on button "Dodaj klienta" at bounding box center [746, 473] width 87 height 27
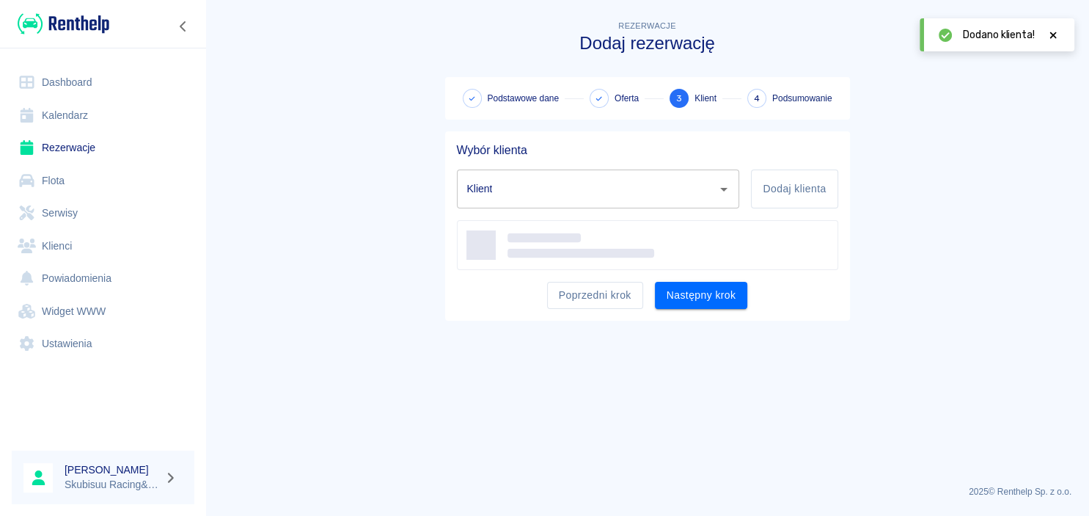
type input "[PERSON_NAME] ([PHONE_NUMBER])"
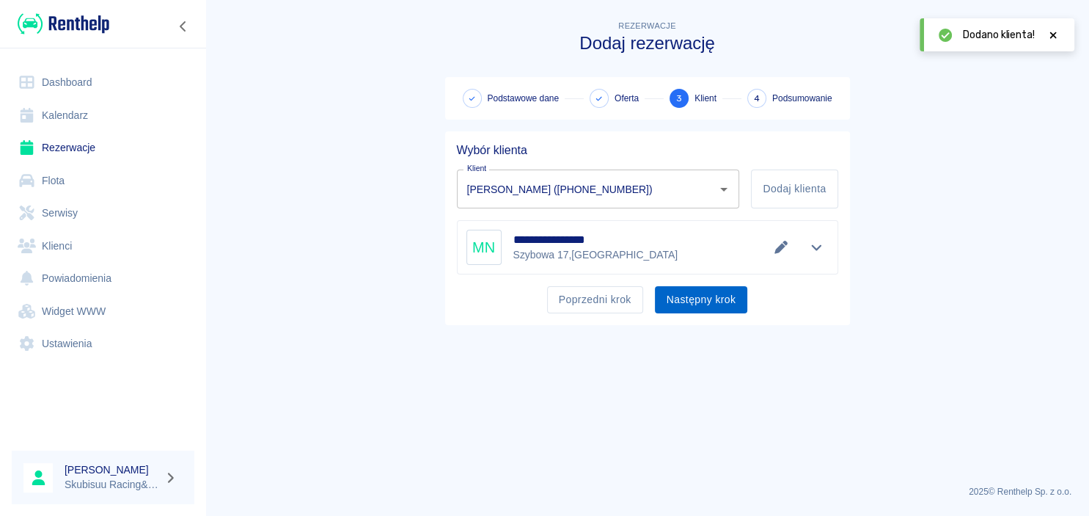
click at [723, 307] on button "Następny krok" at bounding box center [701, 299] width 93 height 27
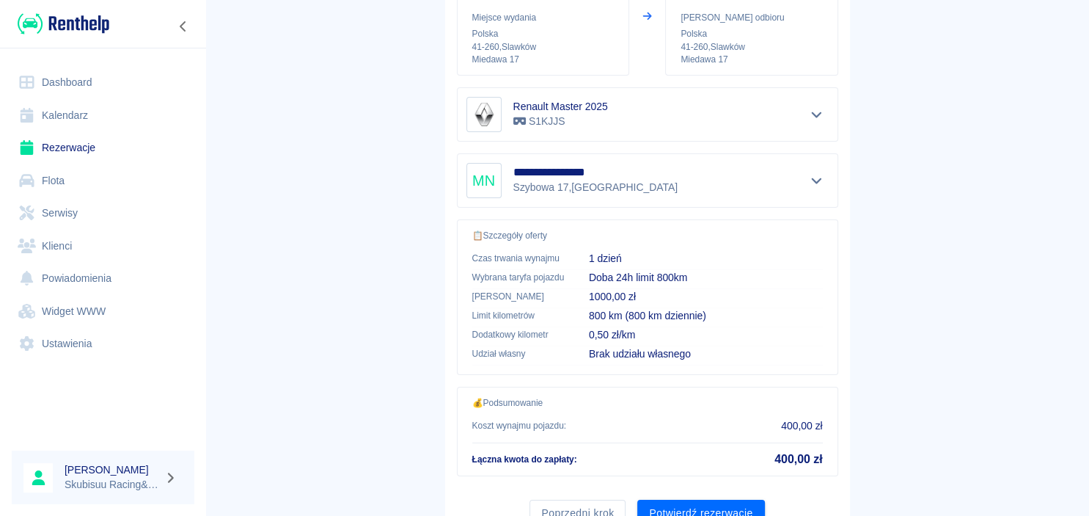
scroll to position [0, 0]
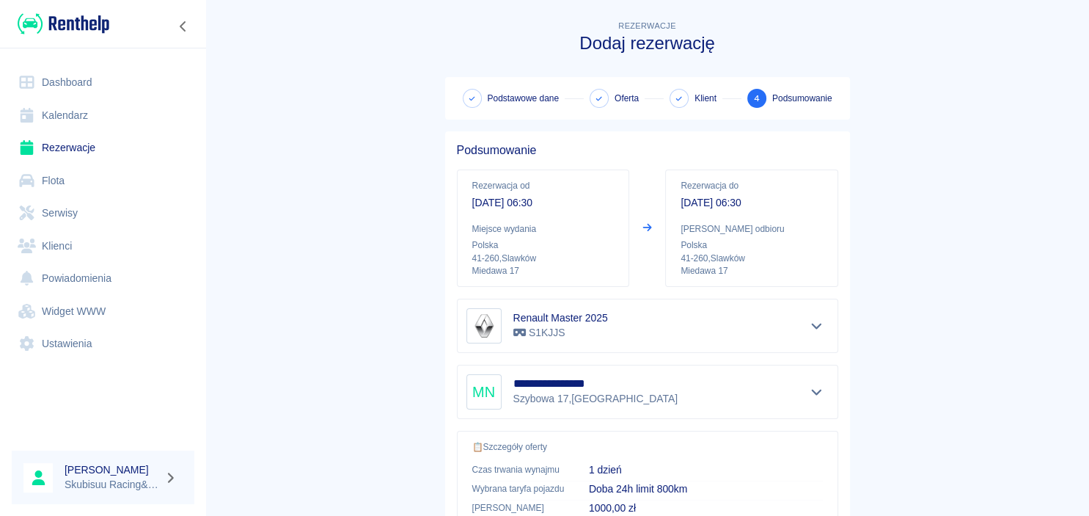
click at [932, 293] on main "**********" at bounding box center [647, 383] width 884 height 731
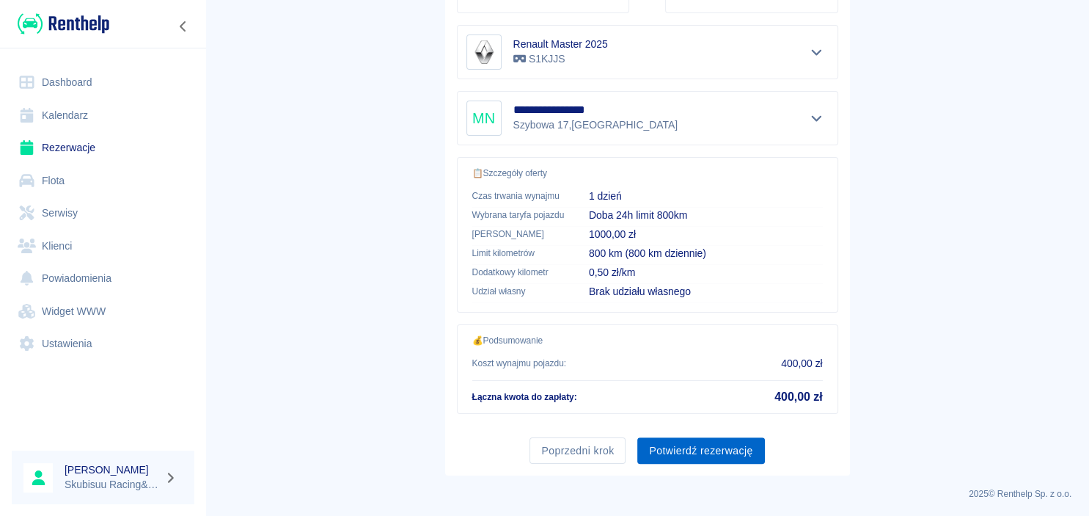
click at [676, 448] on button "Potwierdź rezerwację" at bounding box center [701, 450] width 127 height 27
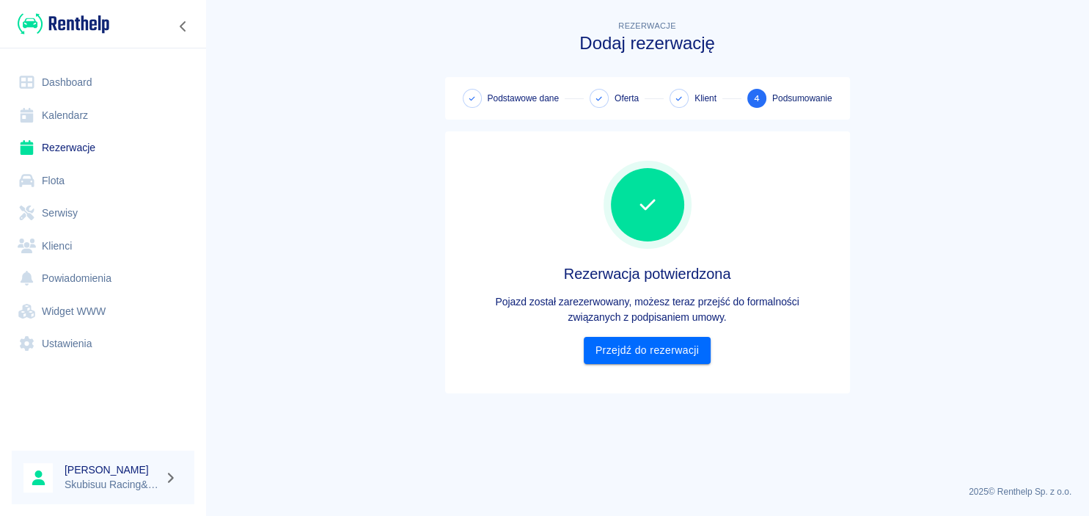
scroll to position [0, 0]
click at [659, 348] on link "Przejdź do rezerwacji" at bounding box center [647, 350] width 127 height 27
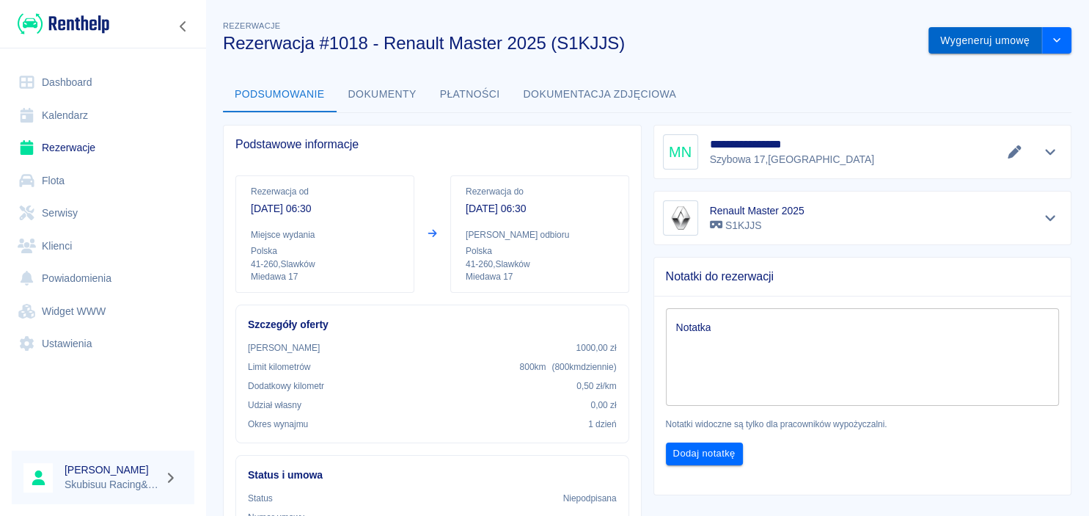
click at [967, 50] on button "Wygeneruj umowę" at bounding box center [986, 40] width 114 height 27
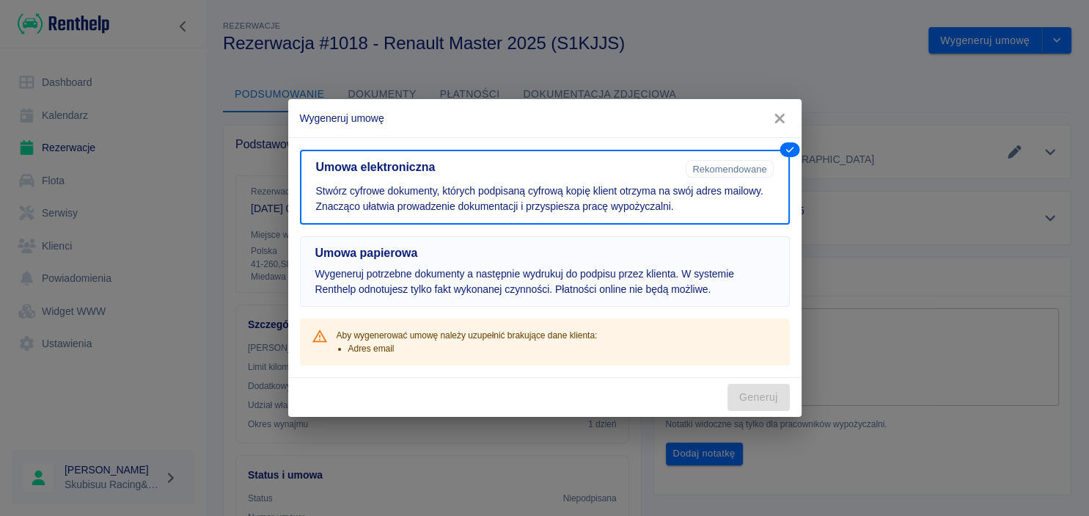
click at [582, 283] on p "Wygeneruj potrzebne dokumenty a następnie wydrukuj do podpisu przez klienta. W …" at bounding box center [544, 281] width 459 height 31
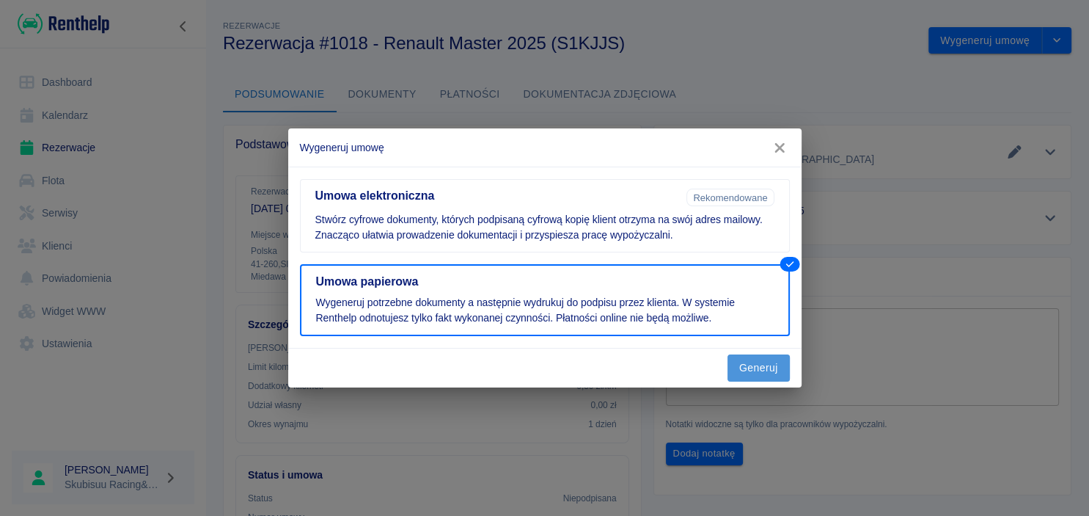
click at [748, 365] on button "Generuj" at bounding box center [759, 367] width 62 height 27
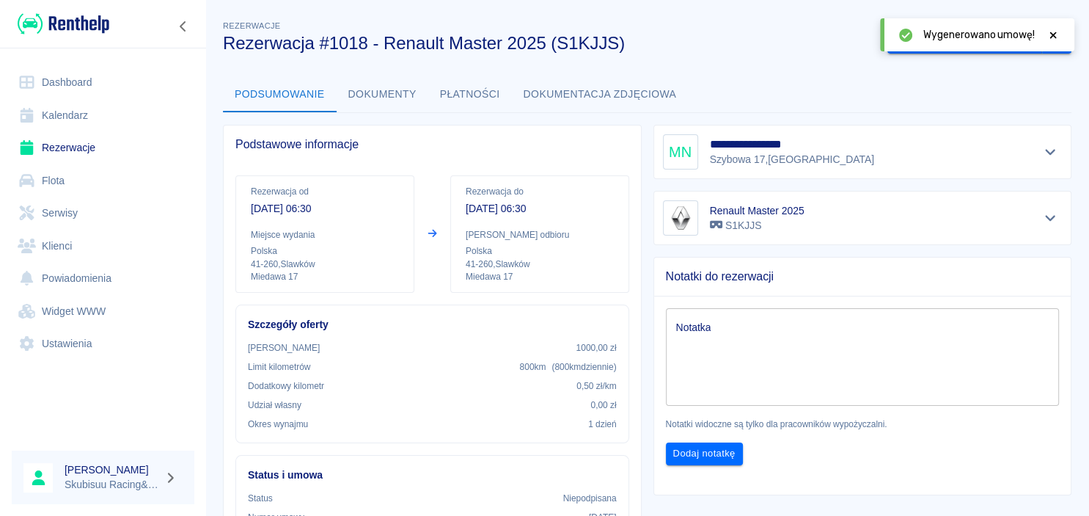
click at [395, 86] on button "Dokumenty" at bounding box center [383, 94] width 92 height 35
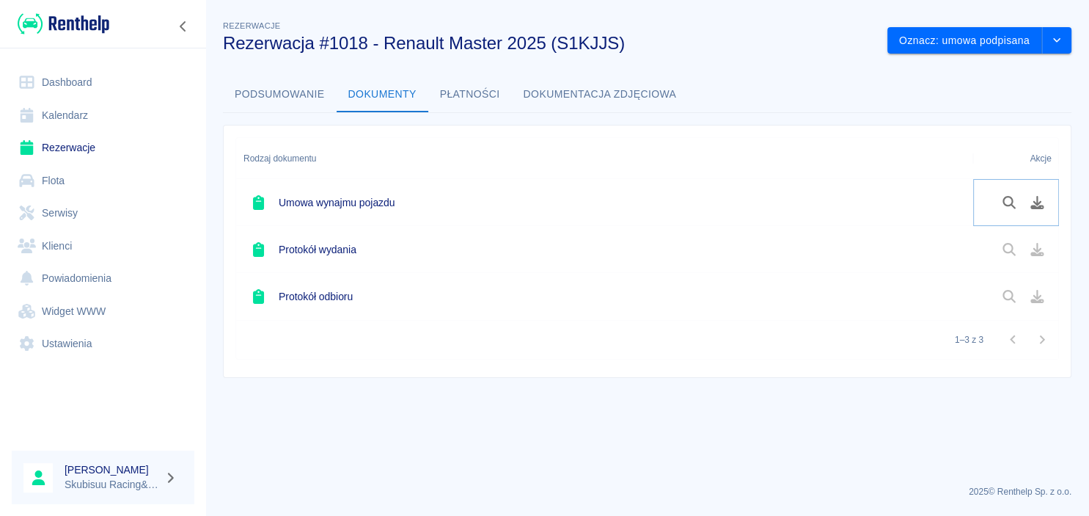
click at [1037, 201] on icon "Pobierz dokument" at bounding box center [1037, 202] width 13 height 13
click at [985, 26] on div "Oznacz: umowa podpisana" at bounding box center [974, 34] width 196 height 39
click at [987, 33] on button "Oznacz: umowa podpisana" at bounding box center [965, 40] width 155 height 27
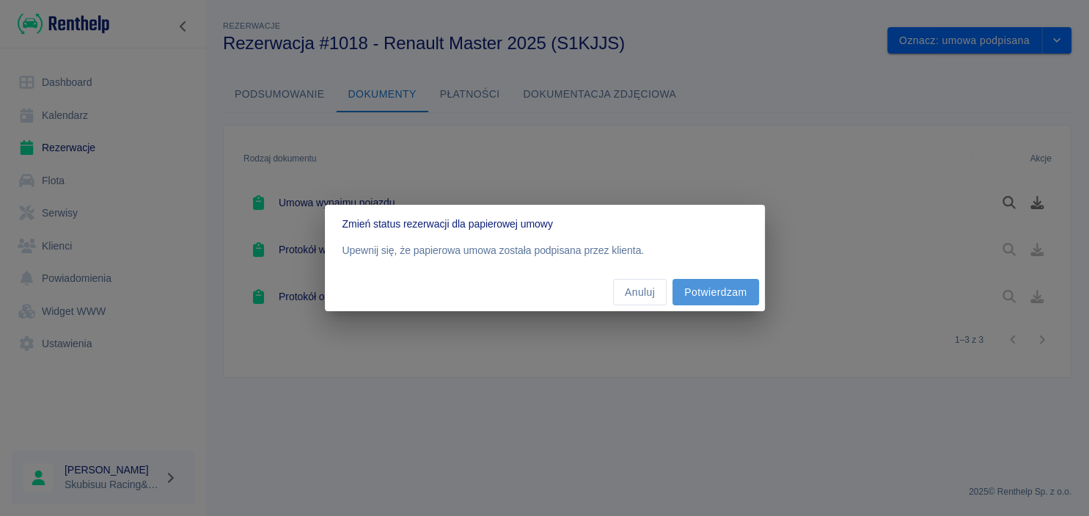
click at [726, 286] on button "Potwierdzam" at bounding box center [716, 292] width 86 height 27
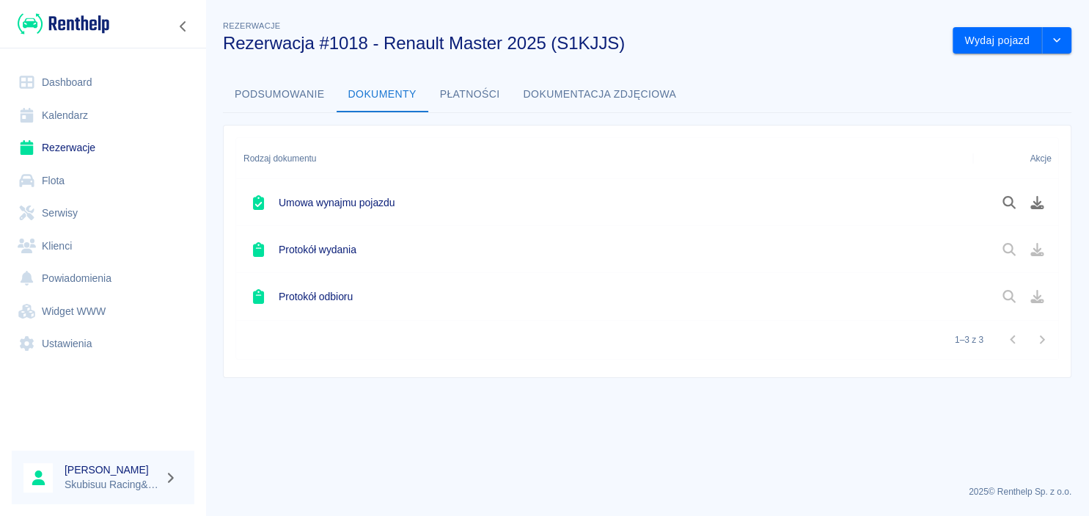
click at [538, 252] on div "Protokół wydania" at bounding box center [604, 249] width 737 height 47
click at [1011, 48] on button "Wydaj pojazd" at bounding box center [998, 40] width 90 height 27
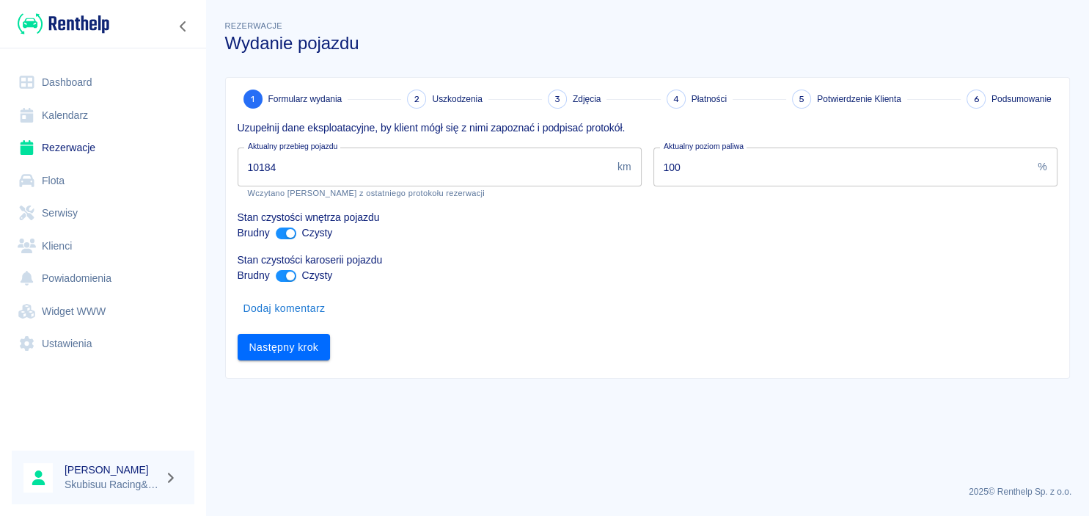
click at [313, 182] on input "10184" at bounding box center [425, 166] width 374 height 39
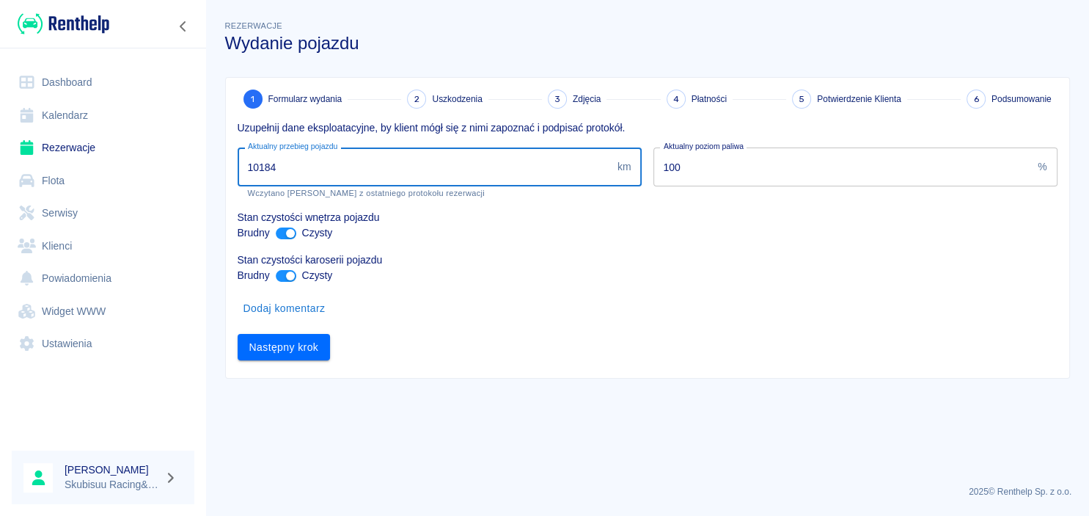
drag, startPoint x: 313, startPoint y: 179, endPoint x: 105, endPoint y: 177, distance: 208.4
click at [238, 177] on input "10184" at bounding box center [425, 166] width 374 height 39
type input "11244"
click at [278, 351] on button "Następny krok" at bounding box center [284, 347] width 93 height 27
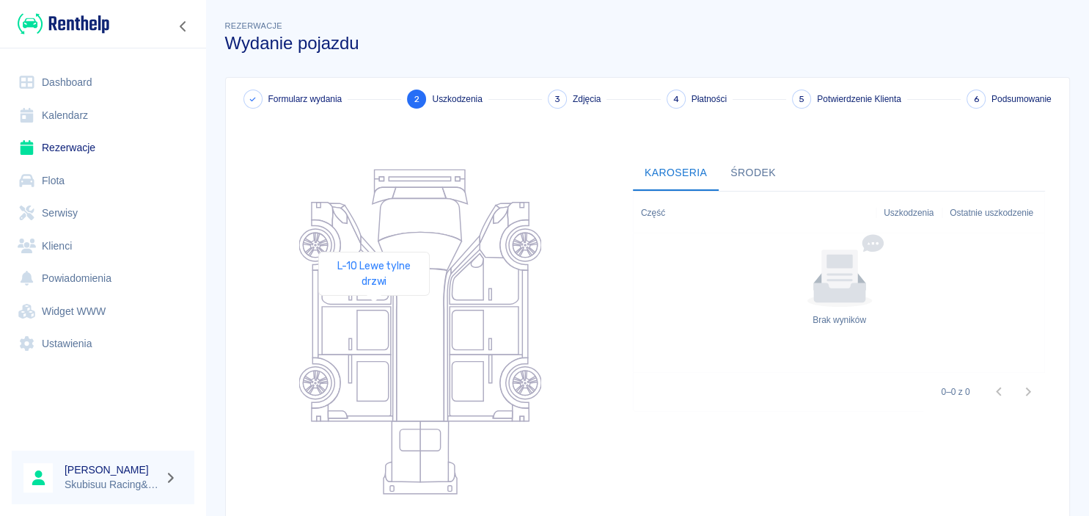
scroll to position [145, 0]
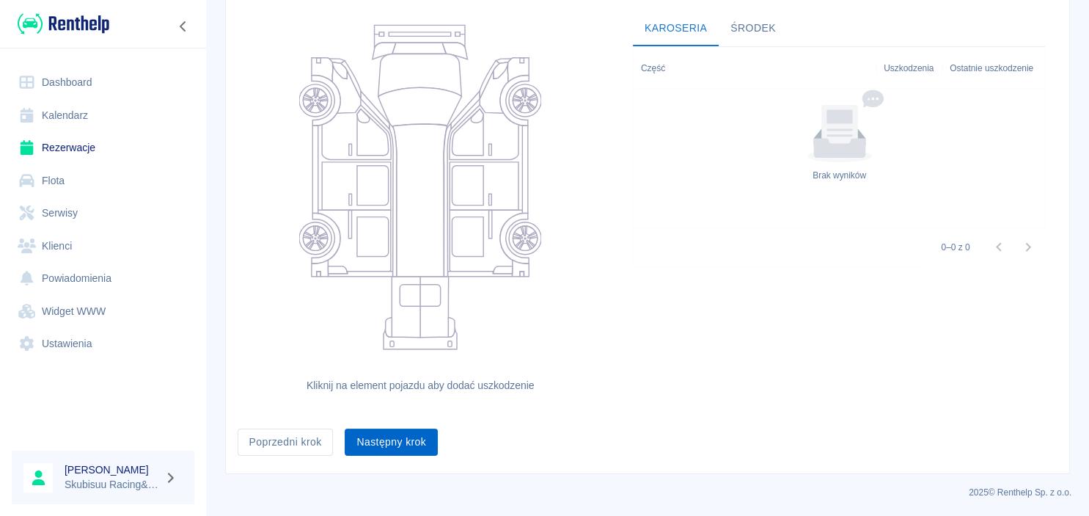
click at [379, 435] on button "Następny krok" at bounding box center [391, 441] width 93 height 27
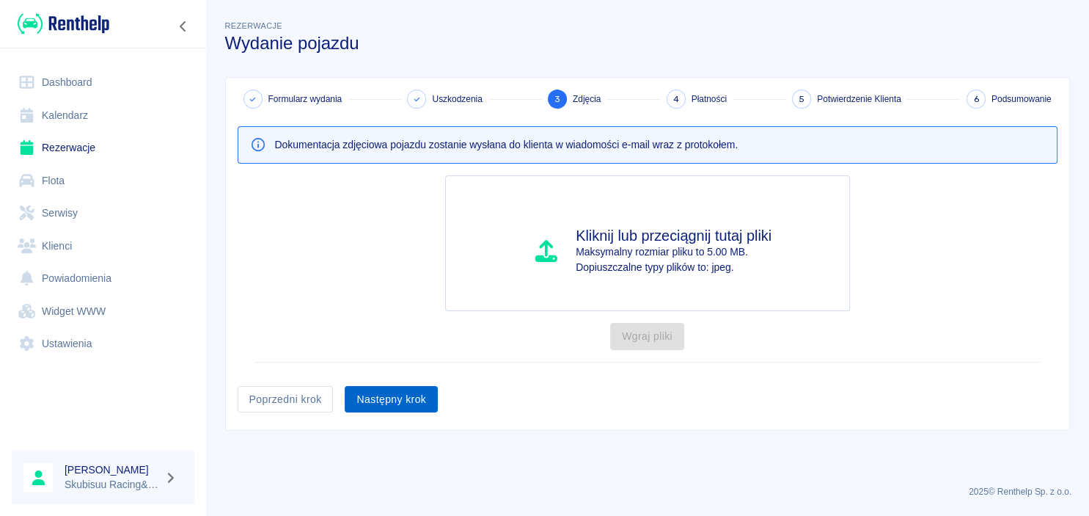
click at [412, 397] on button "Następny krok" at bounding box center [391, 399] width 93 height 27
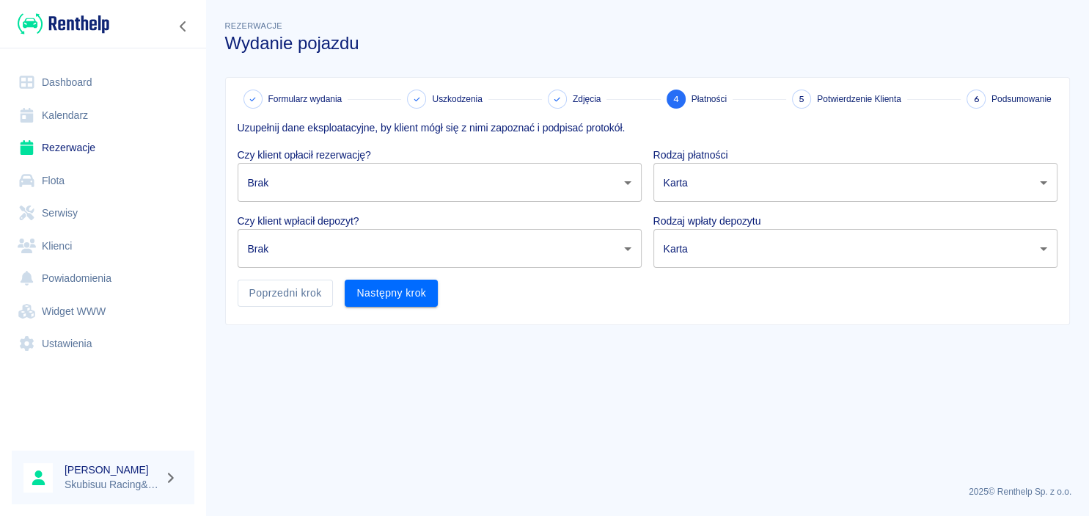
click at [424, 156] on p "Czy klient opłacił rezerwację?" at bounding box center [440, 154] width 404 height 15
click at [427, 183] on body "Używamy plików Cookies, by zapewnić Ci najlepsze możliwe doświadczenie. Aby dow…" at bounding box center [544, 258] width 1089 height 516
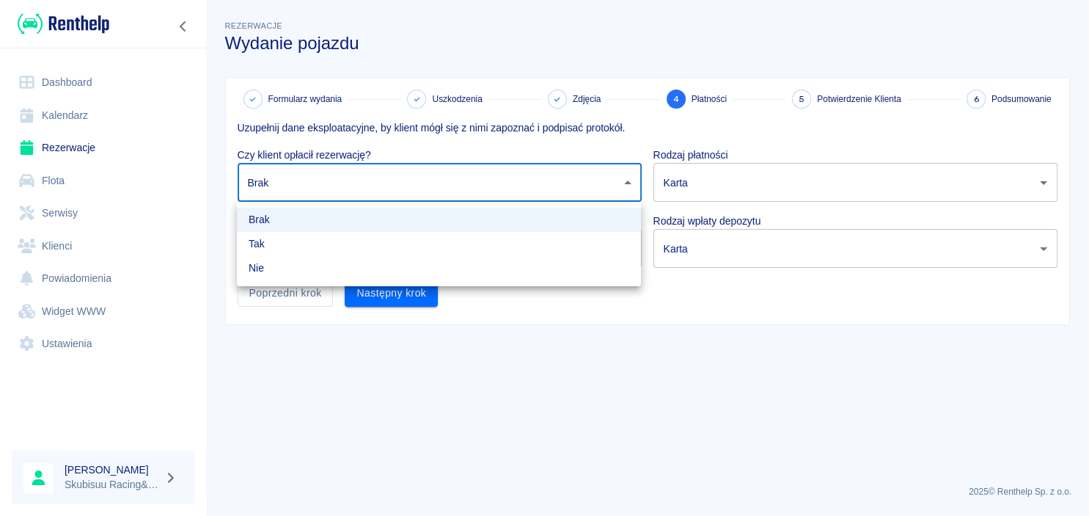
click at [401, 241] on li "Tak" at bounding box center [439, 244] width 404 height 24
type input "true"
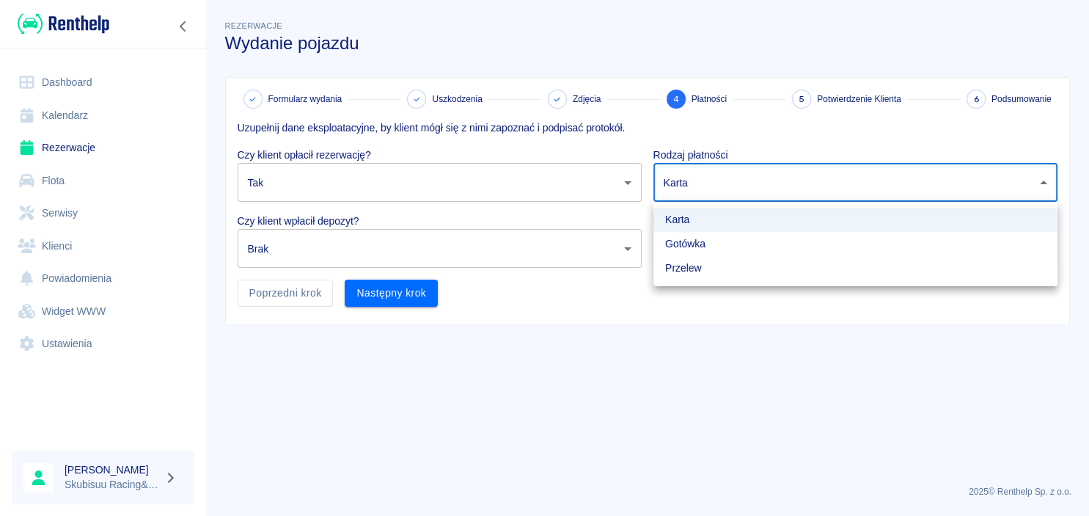
click at [762, 177] on body "Używamy plików Cookies, by zapewnić Ci najlepsze możliwe doświadczenie. Aby dow…" at bounding box center [544, 258] width 1089 height 516
click at [709, 244] on li "Gotówka" at bounding box center [856, 244] width 404 height 24
type input "cash"
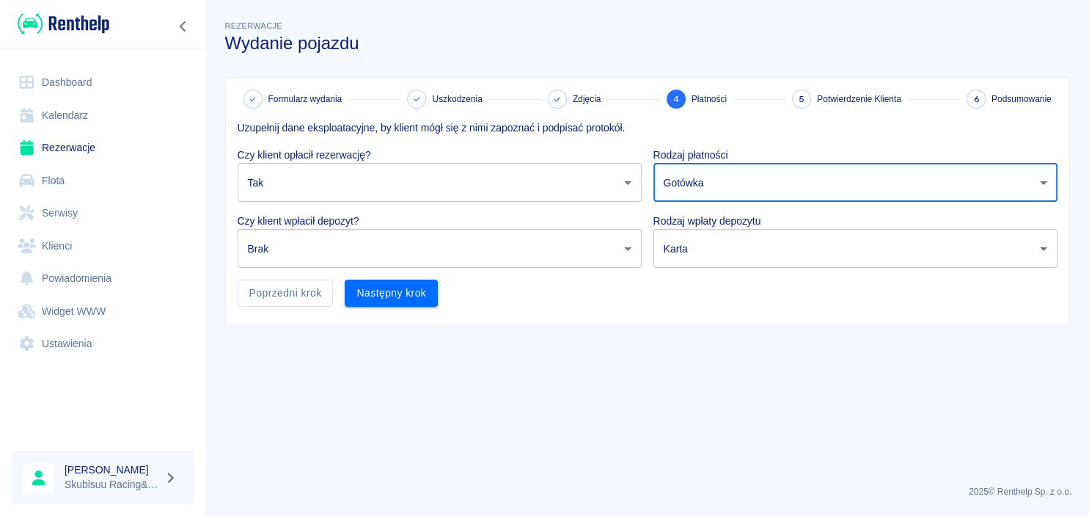
click at [705, 249] on div "Karta Gotówka Przelew" at bounding box center [855, 226] width 303 height 48
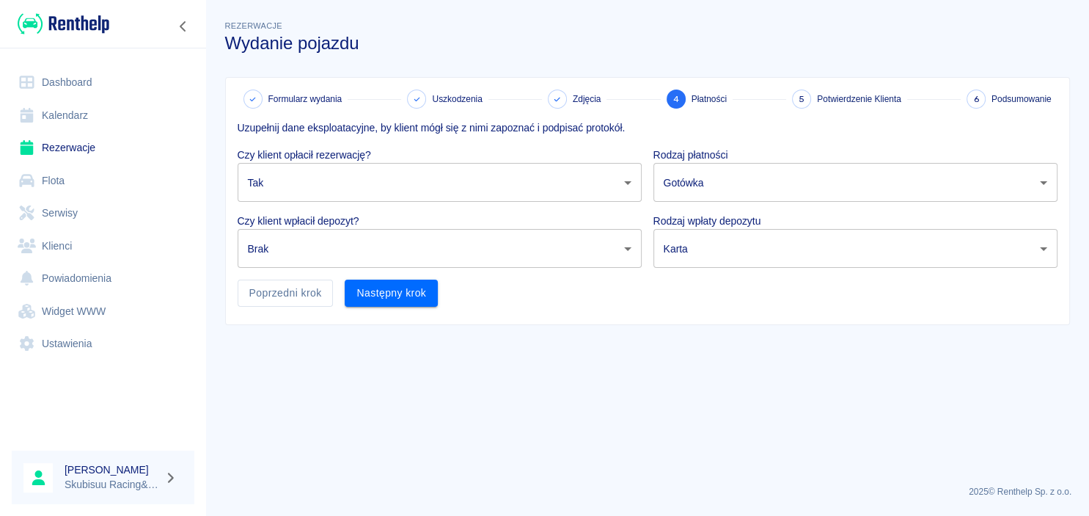
click at [717, 257] on body "Używamy plików Cookies, by zapewnić Ci najlepsze możliwe doświadczenie. Aby dow…" at bounding box center [544, 258] width 1089 height 516
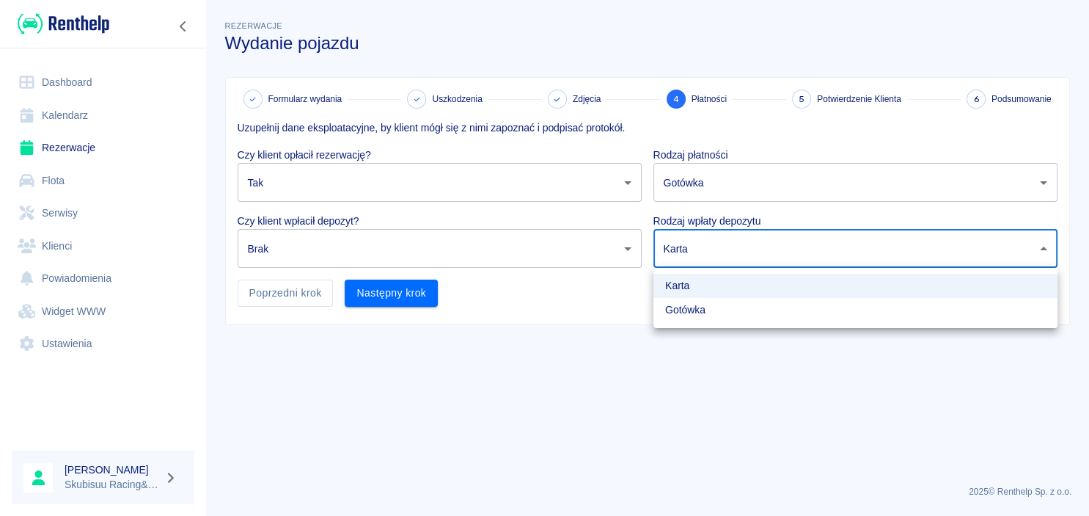
click at [702, 304] on li "Gotówka" at bounding box center [856, 310] width 404 height 24
type input "cash"
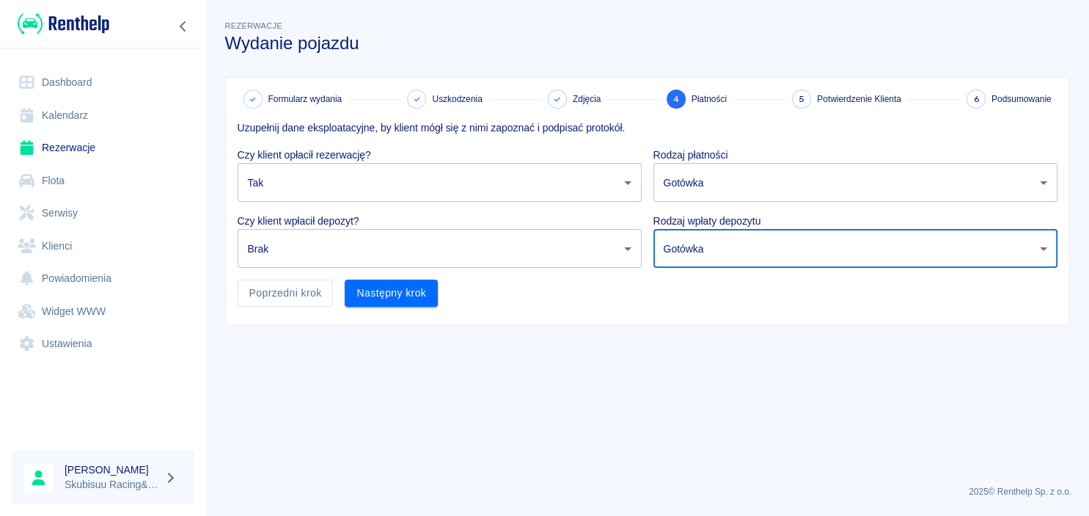
click at [519, 233] on body "Używamy plików Cookies, by zapewnić Ci najlepsze możliwe doświadczenie. Aby dow…" at bounding box center [544, 258] width 1089 height 516
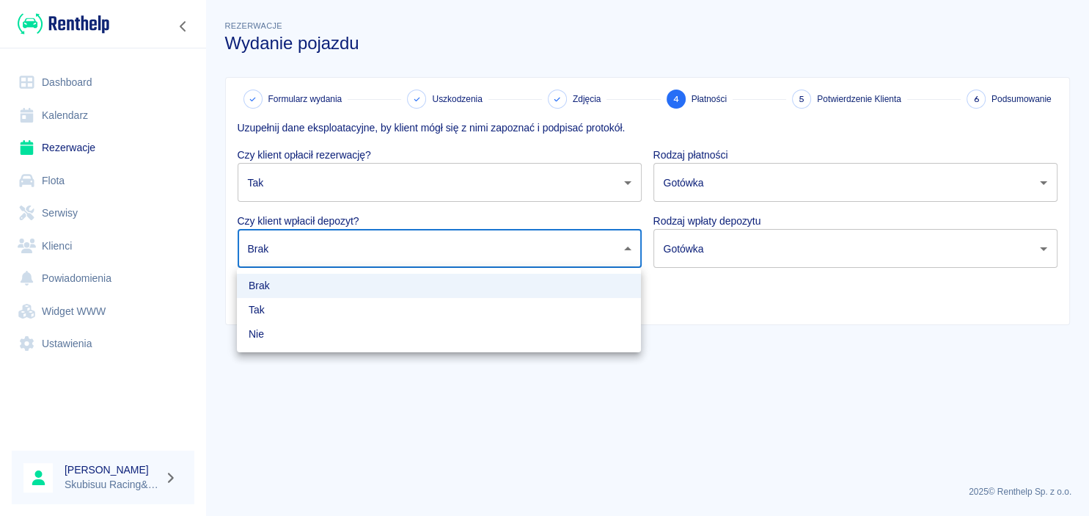
click at [446, 313] on li "Tak" at bounding box center [439, 310] width 404 height 24
type input "true"
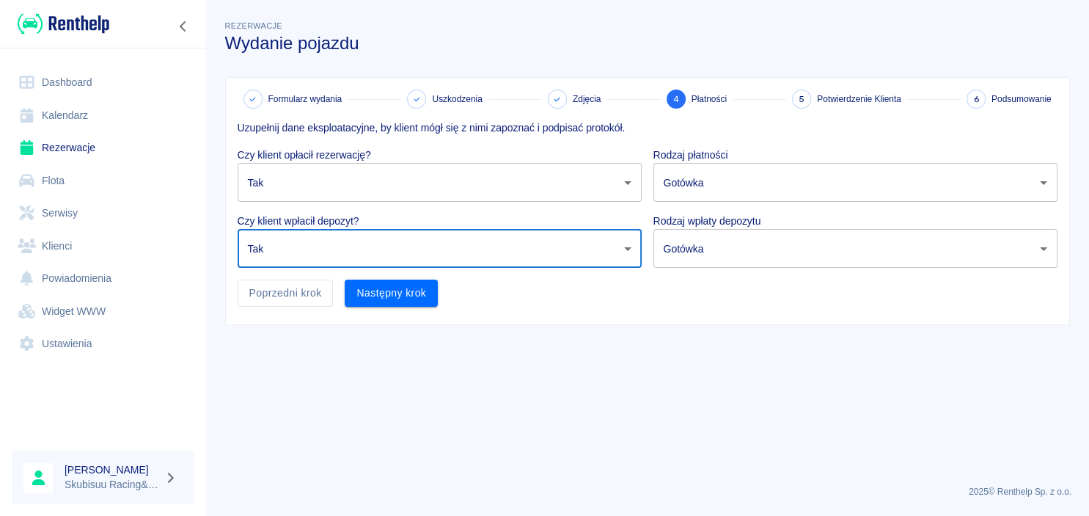
click at [401, 309] on div "Formularz wydania Uszkodzenia Zdjęcia 4 Płatności 5 Potwierdzenie Klienta 6 Pod…" at bounding box center [648, 201] width 844 height 246
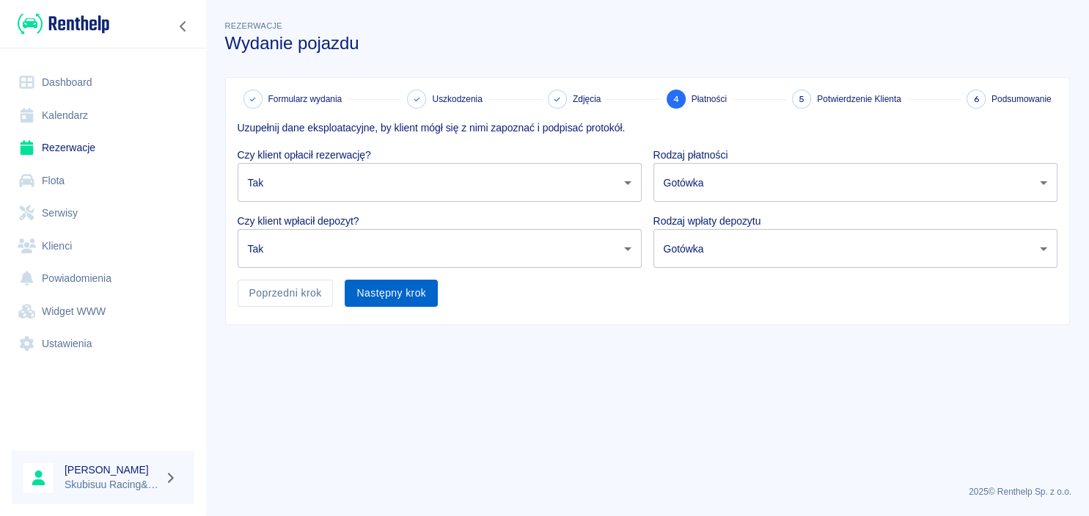
click at [401, 292] on button "Następny krok" at bounding box center [391, 293] width 93 height 27
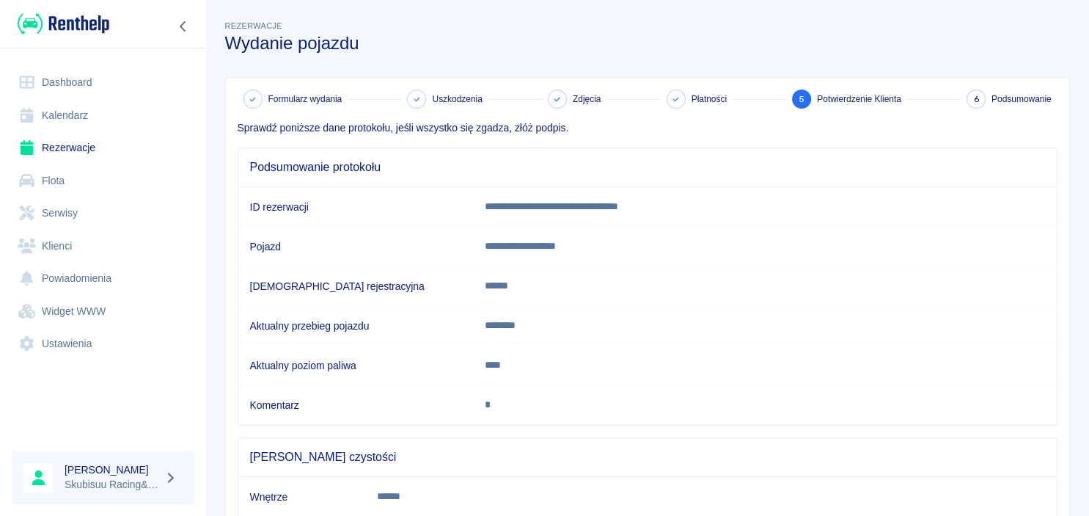
scroll to position [138, 0]
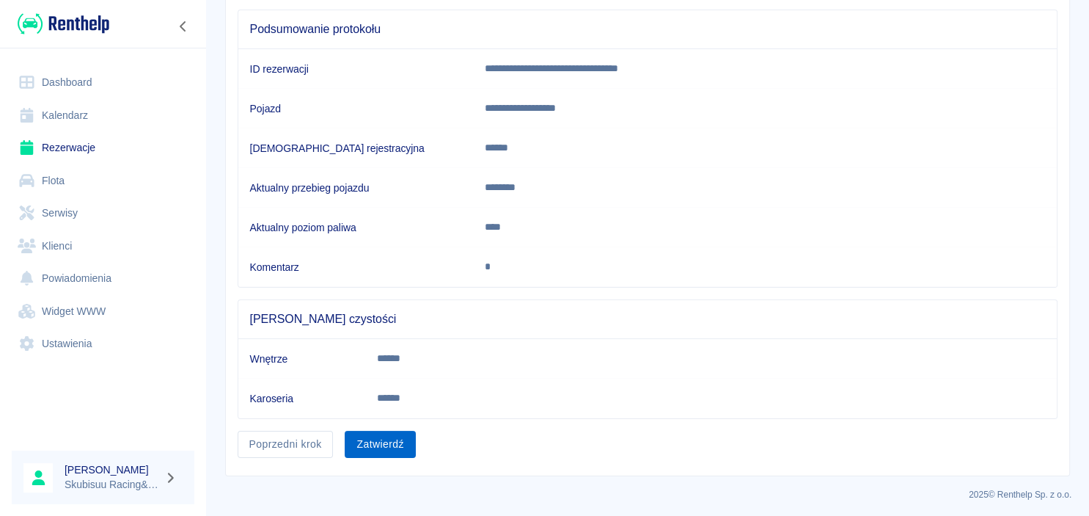
click at [360, 439] on button "Zatwierdź" at bounding box center [380, 444] width 70 height 27
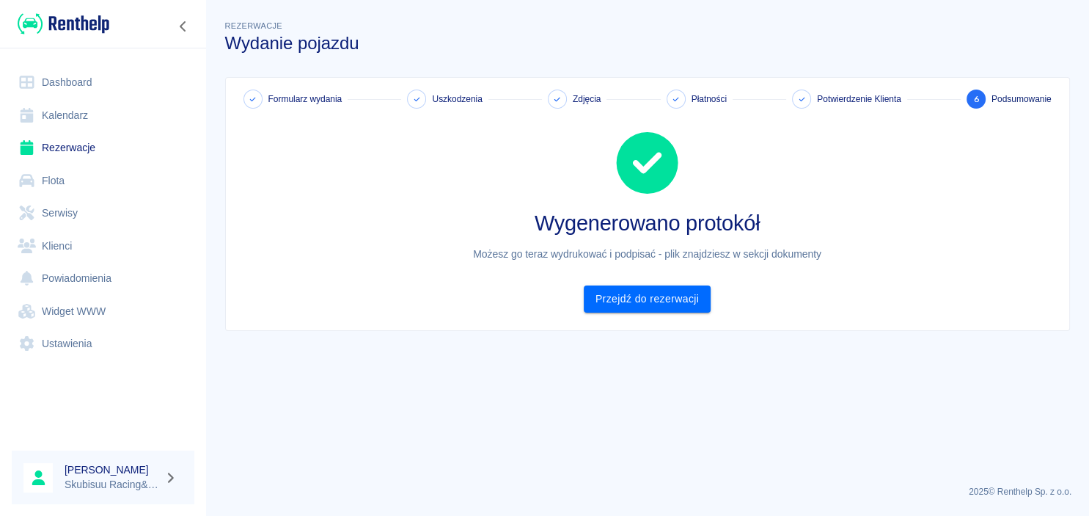
scroll to position [0, 0]
click at [635, 301] on link "Przejdź do rezerwacji" at bounding box center [647, 298] width 127 height 27
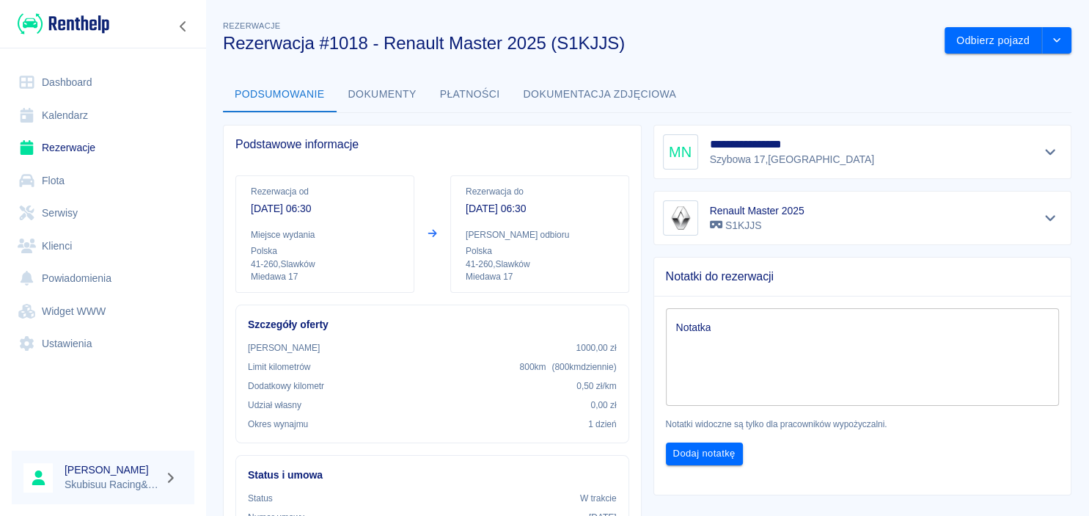
click at [109, 148] on link "Rezerwacje" at bounding box center [103, 147] width 183 height 33
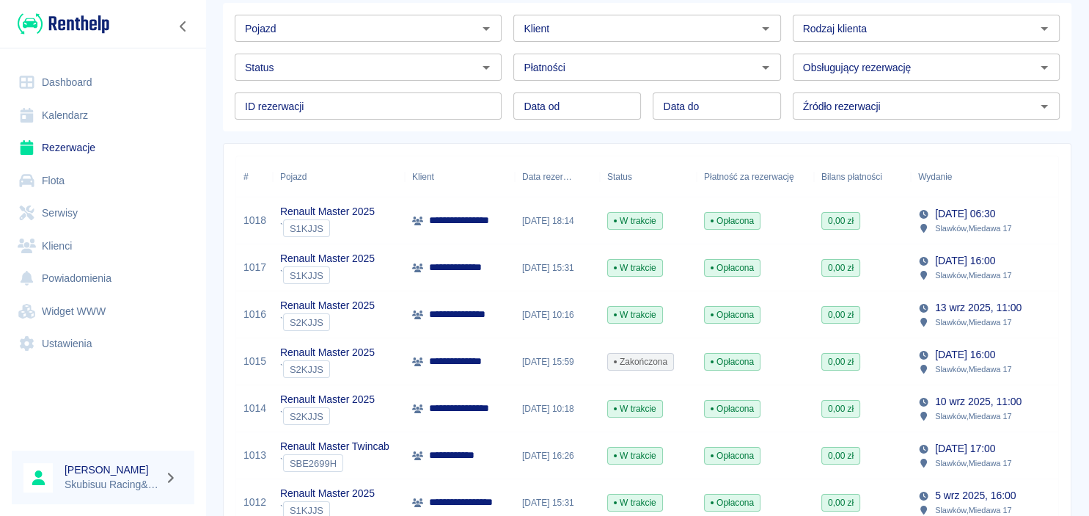
scroll to position [141, 0]
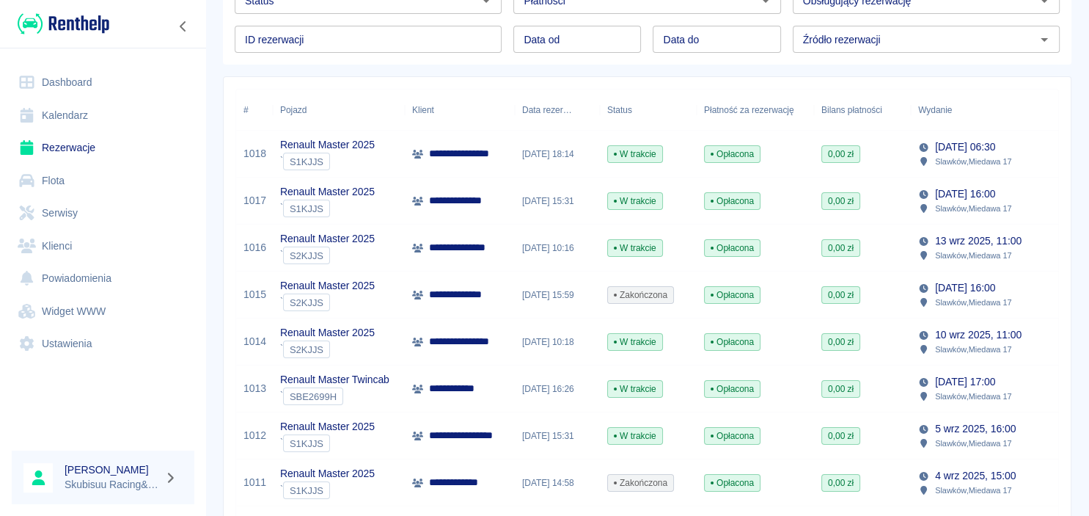
click at [530, 197] on div "[DATE] 15:31" at bounding box center [557, 201] width 85 height 47
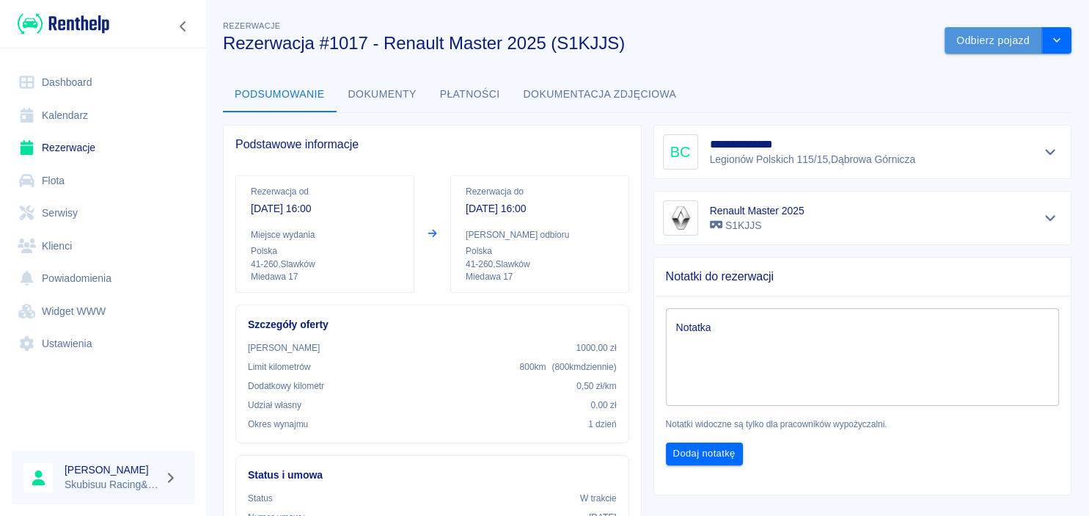
click at [1021, 34] on button "Odbierz pojazd" at bounding box center [994, 40] width 98 height 27
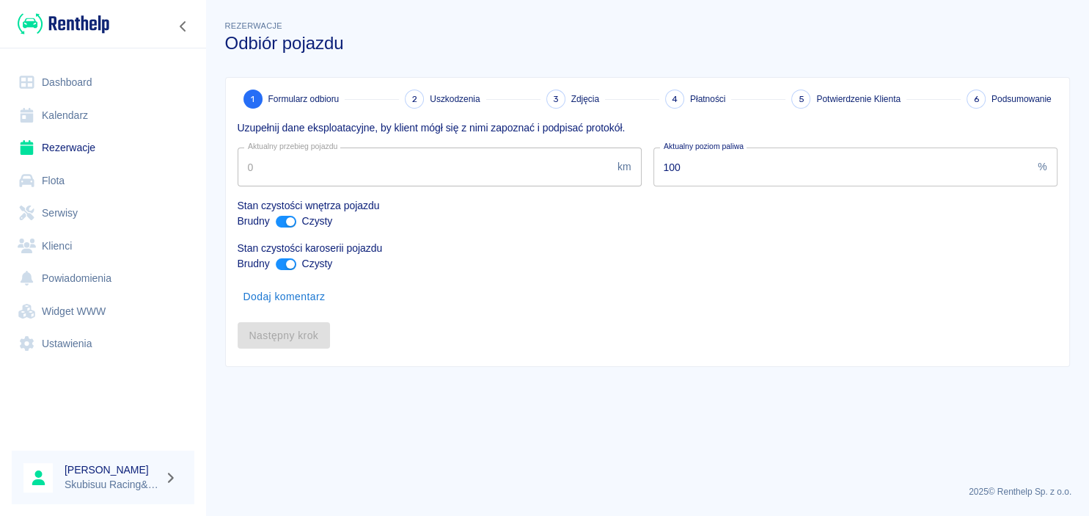
type input "11244"
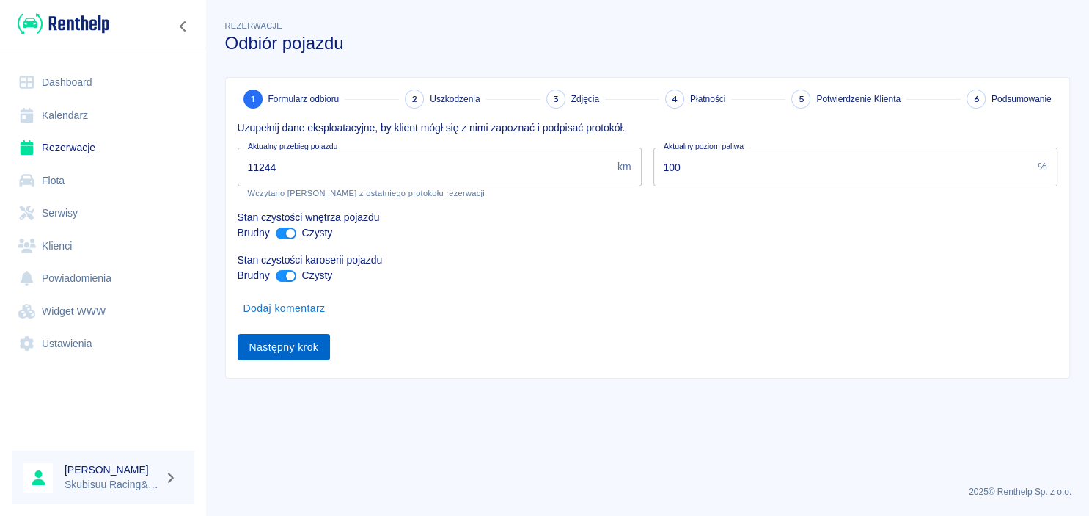
click at [317, 351] on button "Następny krok" at bounding box center [284, 347] width 93 height 27
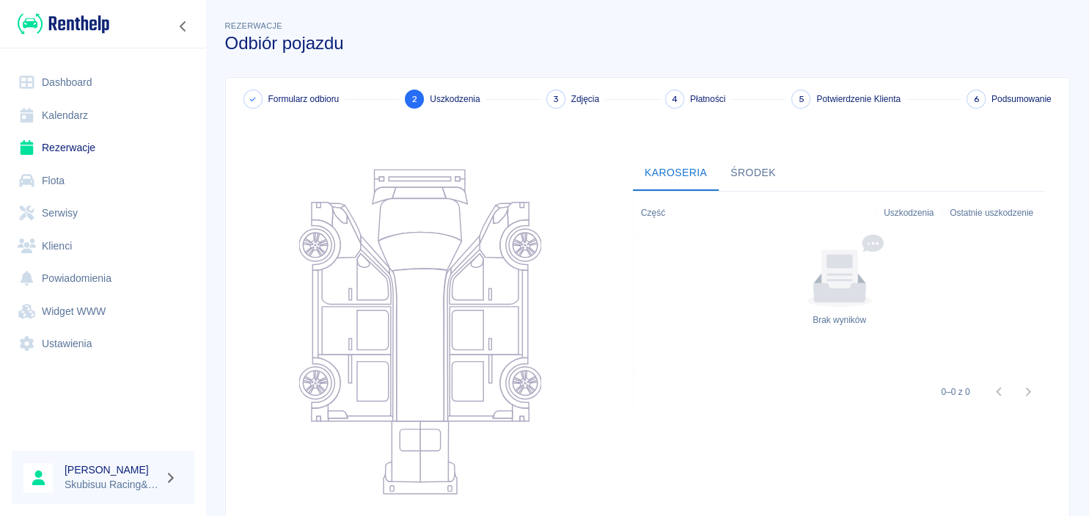
click at [317, 351] on icon at bounding box center [315, 313] width 5 height 87
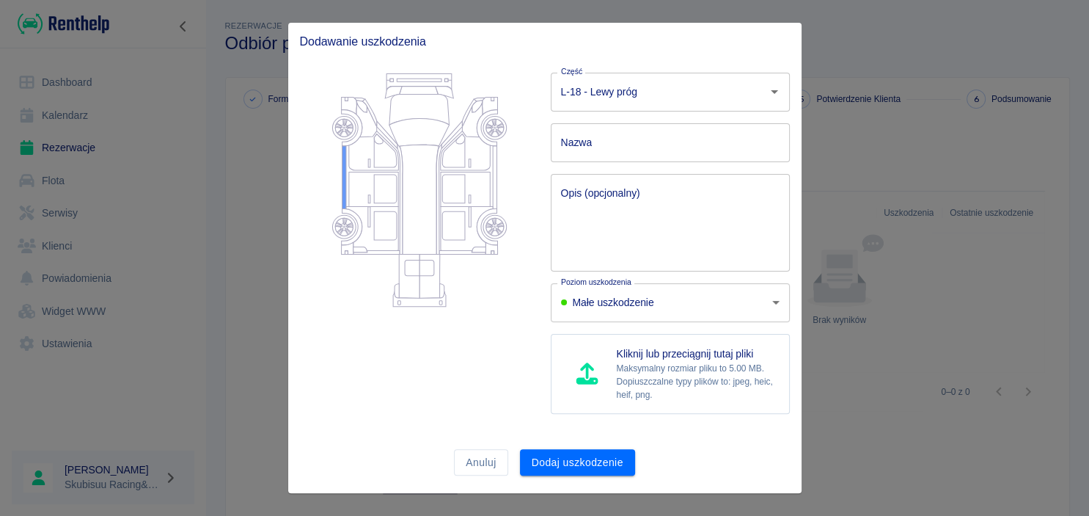
click at [944, 174] on div at bounding box center [544, 258] width 1089 height 516
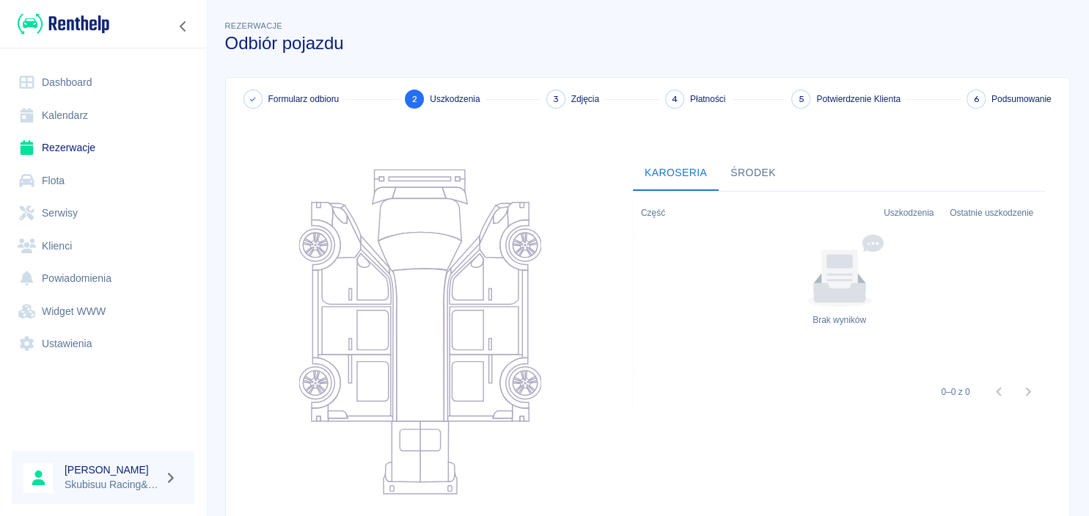
scroll to position [184, 0]
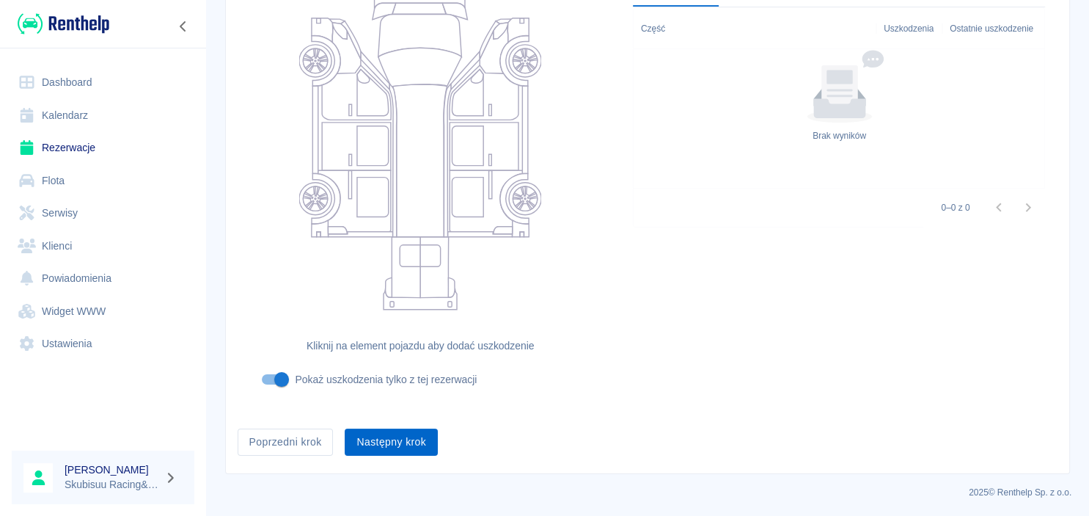
click at [402, 438] on button "Następny krok" at bounding box center [391, 441] width 93 height 27
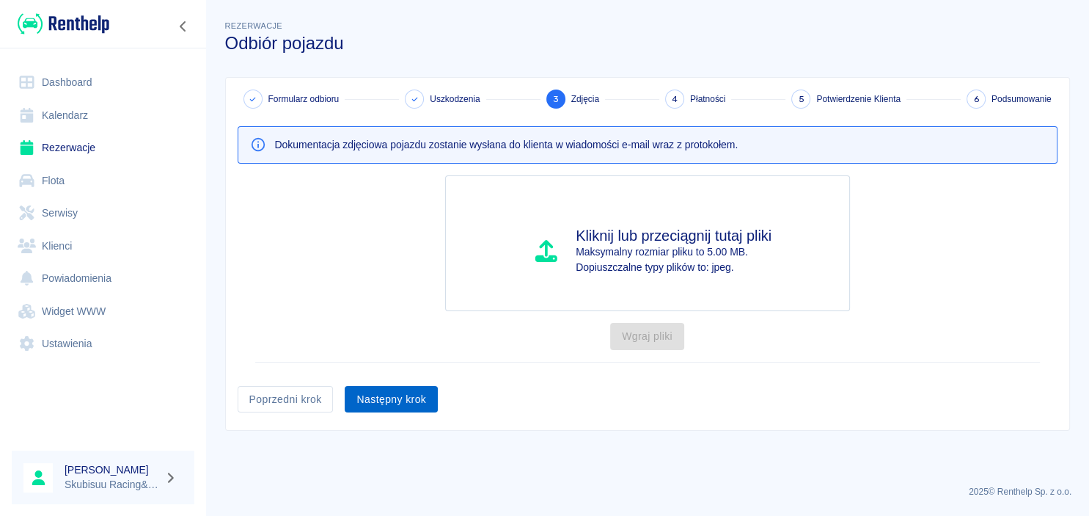
click at [411, 390] on button "Następny krok" at bounding box center [391, 399] width 93 height 27
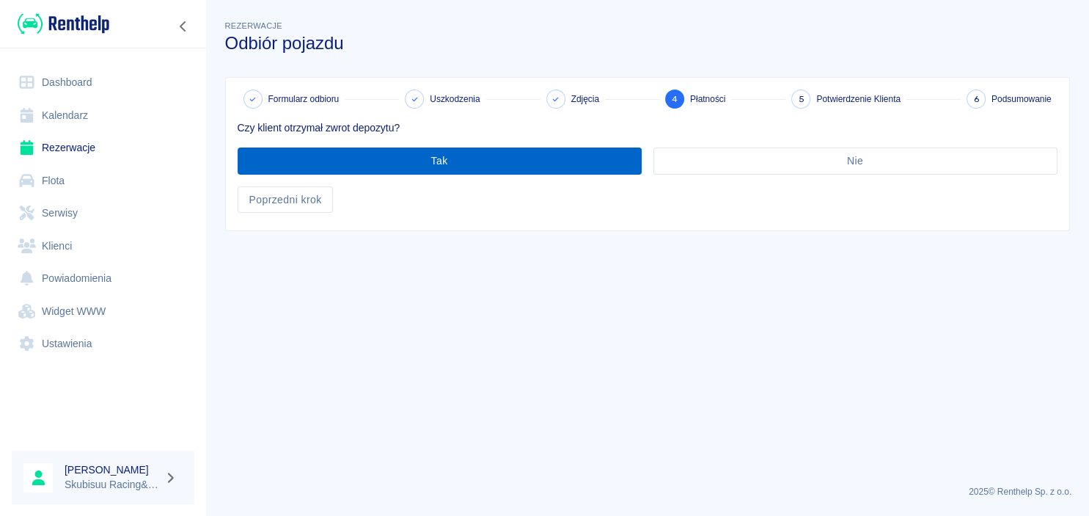
click at [421, 167] on button "Tak" at bounding box center [440, 160] width 404 height 27
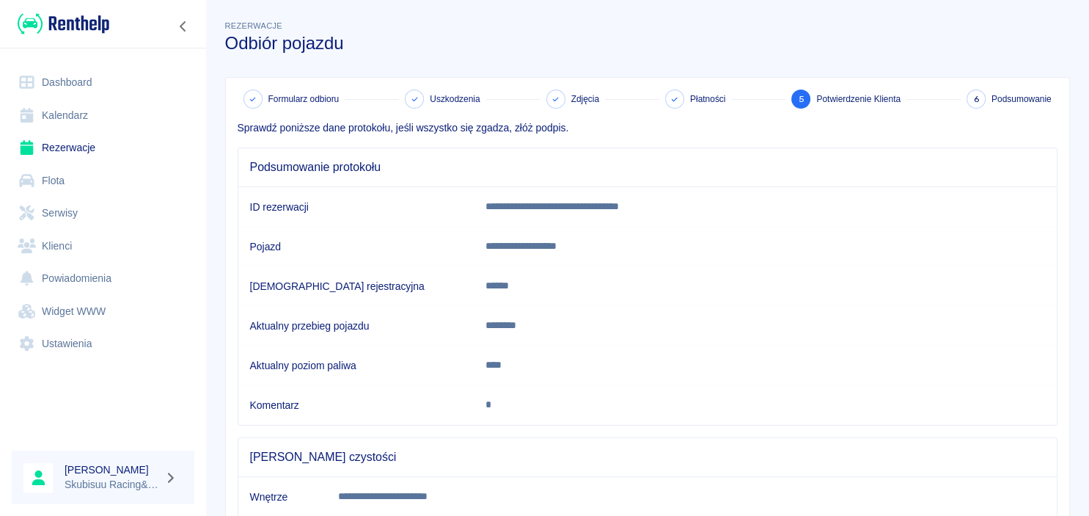
scroll to position [269, 0]
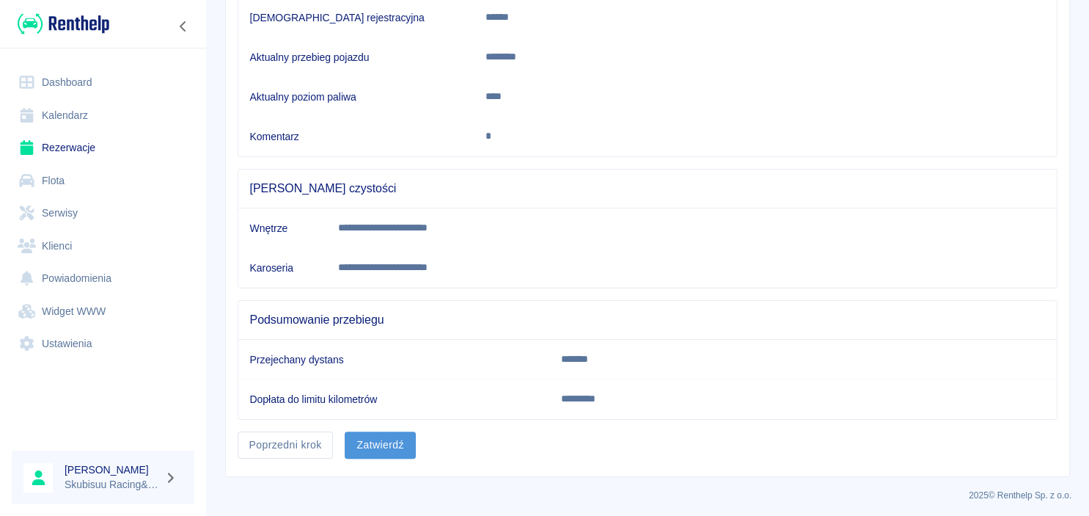
click at [406, 443] on button "Zatwierdź" at bounding box center [380, 444] width 70 height 27
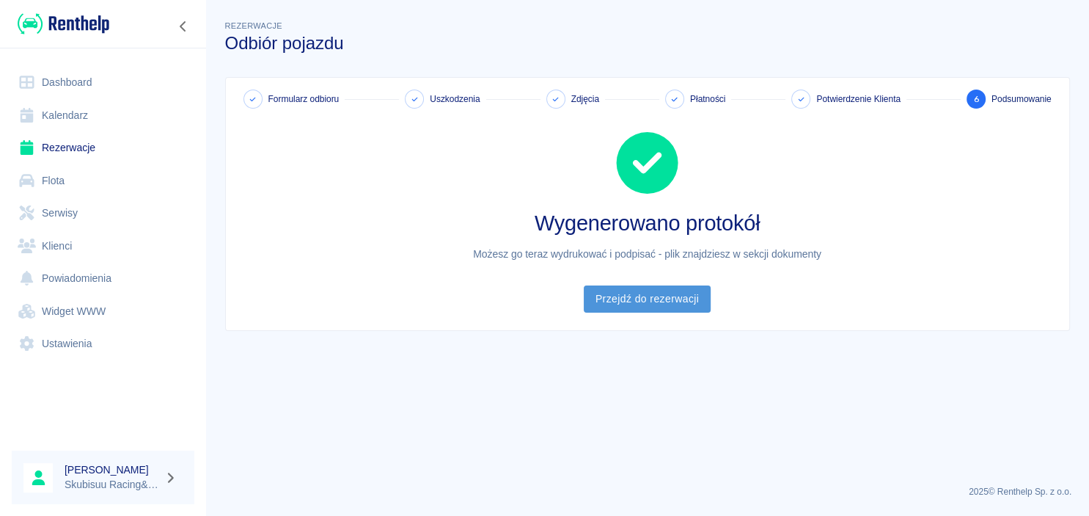
click at [670, 309] on link "Przejdź do rezerwacji" at bounding box center [647, 298] width 127 height 27
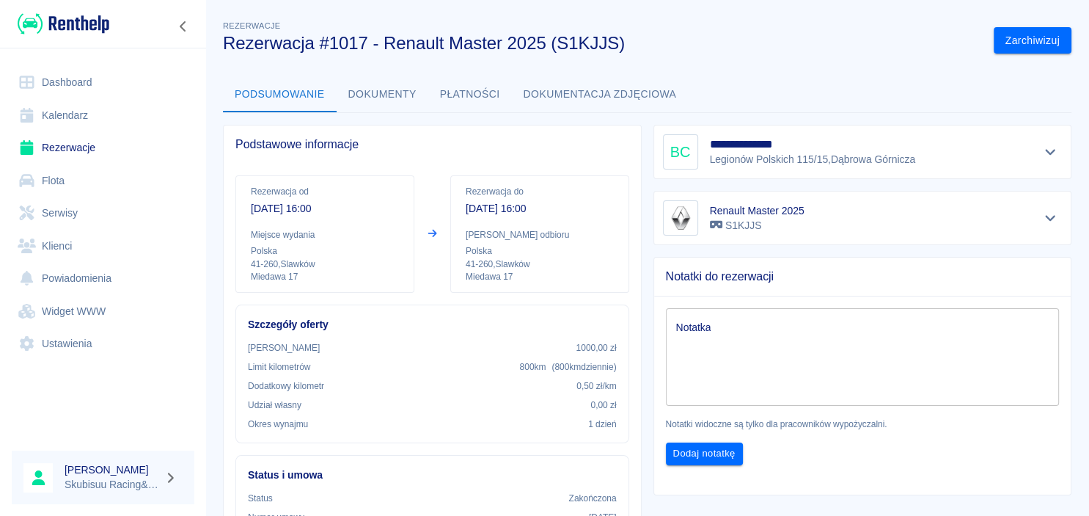
click at [104, 147] on link "Rezerwacje" at bounding box center [103, 147] width 183 height 33
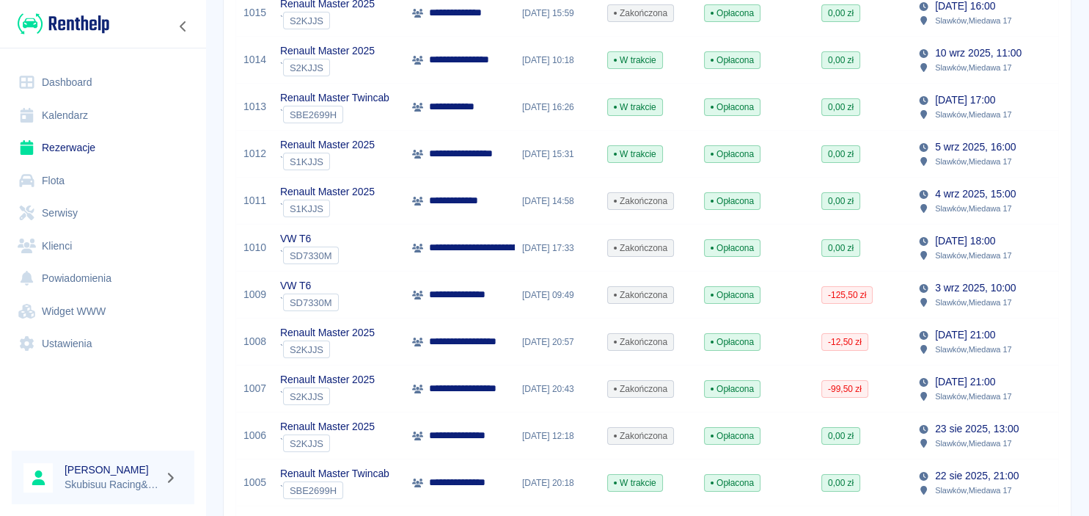
scroll to position [141, 0]
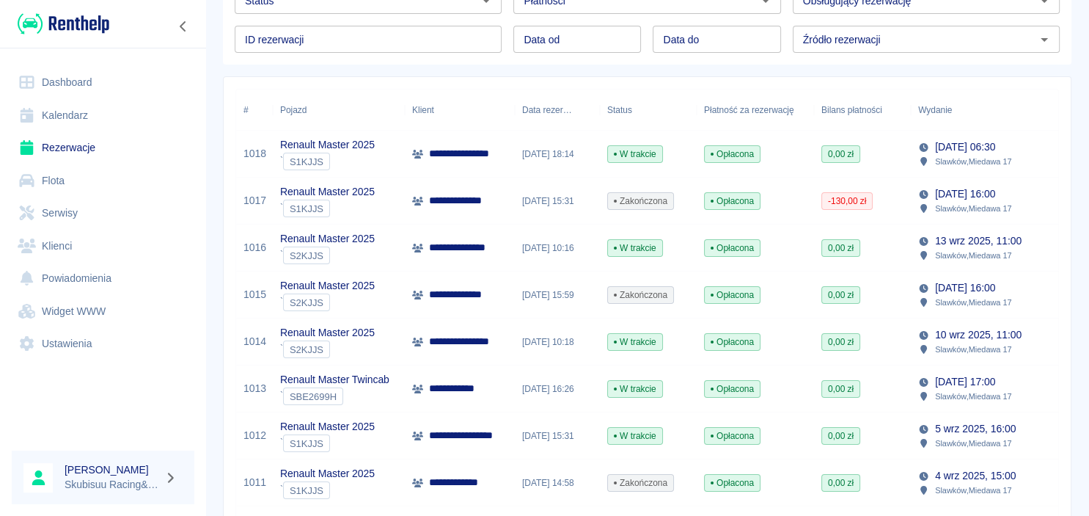
click at [832, 202] on span "-130,00 zł" at bounding box center [847, 200] width 50 height 13
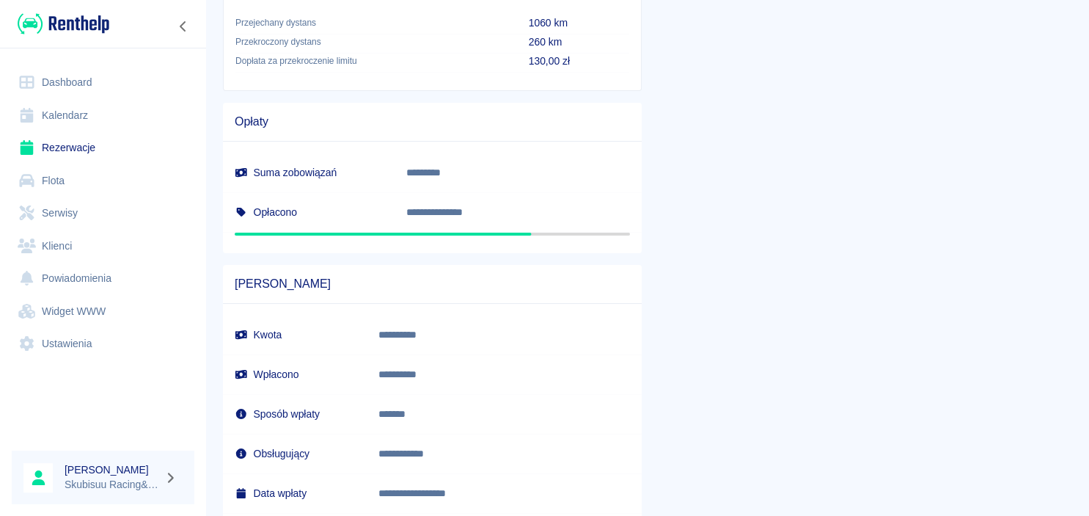
scroll to position [442, 0]
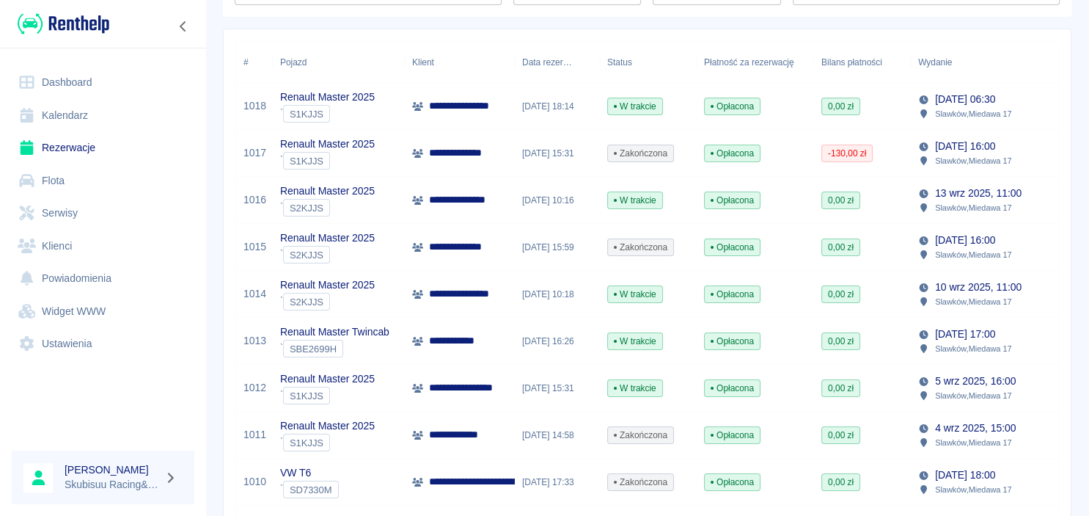
scroll to position [161, 0]
